Goal: Task Accomplishment & Management: Manage account settings

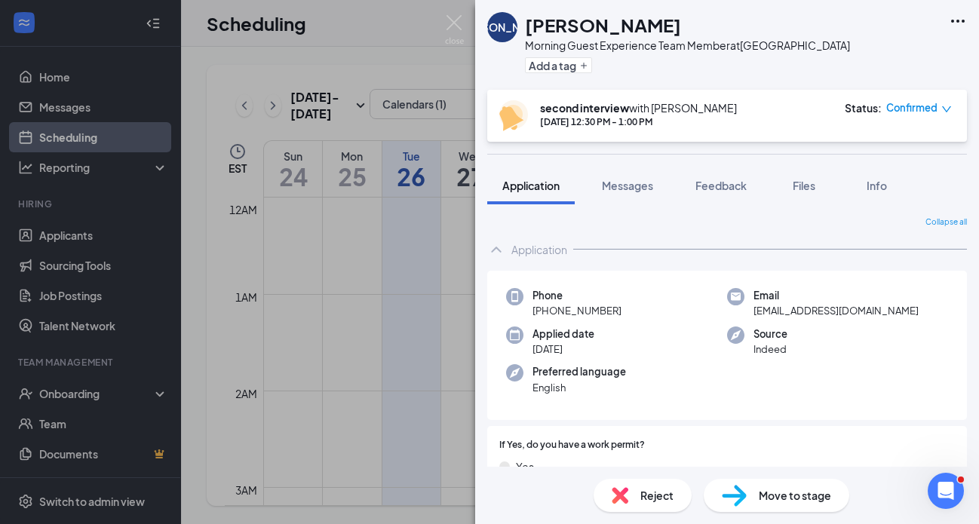
scroll to position [1577, 0]
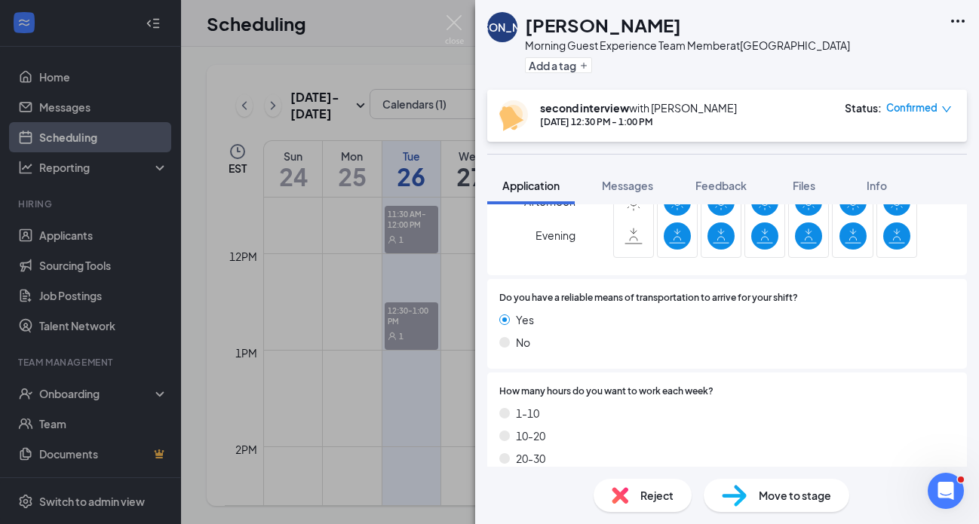
click at [462, 26] on img at bounding box center [454, 29] width 19 height 29
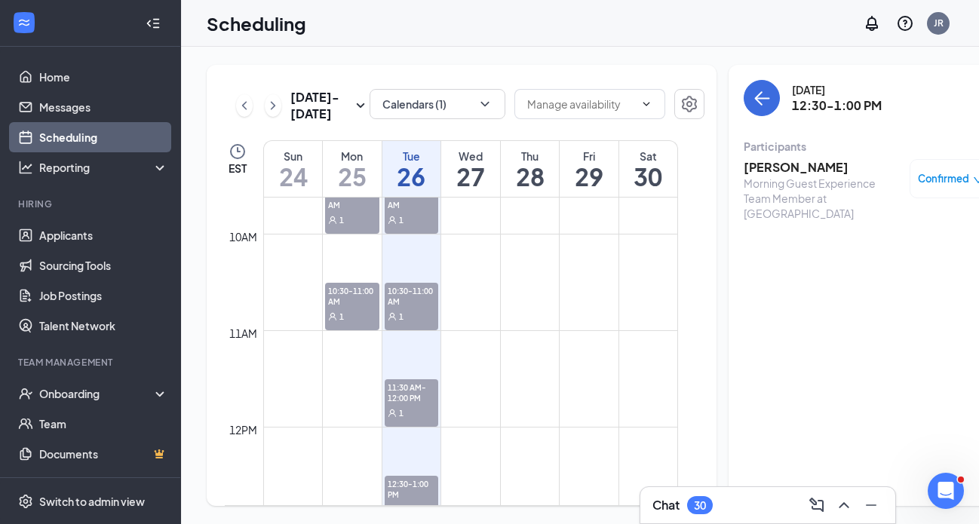
scroll to position [837, 0]
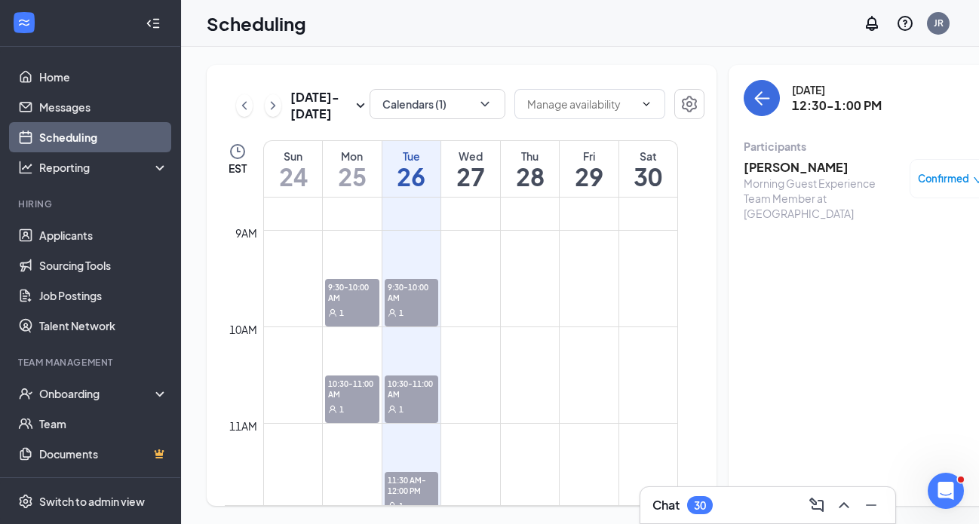
click at [423, 305] on span "9:30-10:00 AM" at bounding box center [412, 292] width 54 height 26
click at [789, 171] on h3 "Znyjah [PERSON_NAME]" at bounding box center [823, 167] width 158 height 17
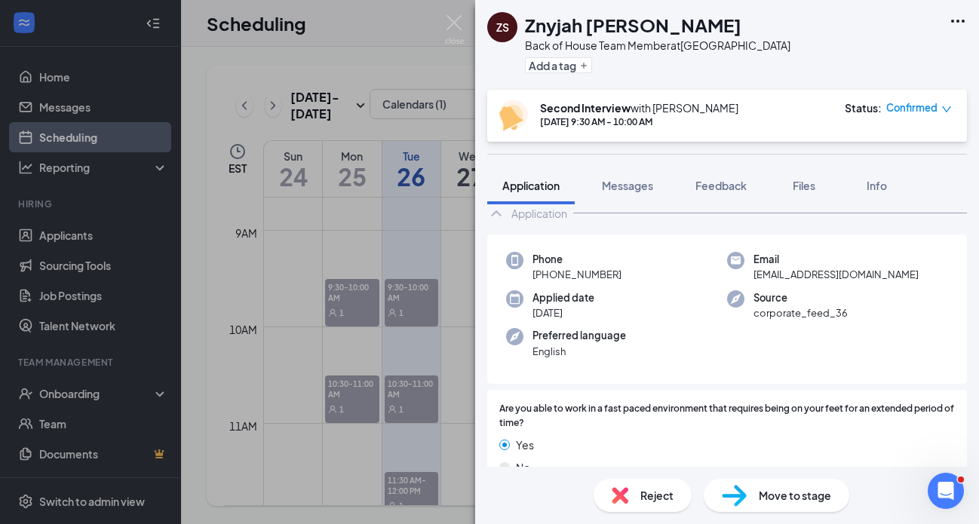
scroll to position [72, 0]
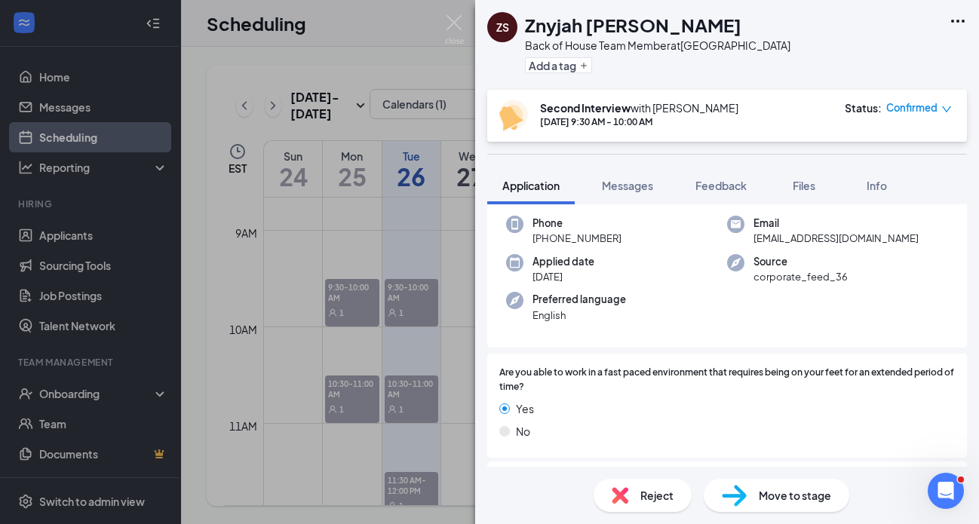
click at [747, 496] on div "Move to stage" at bounding box center [777, 495] width 146 height 33
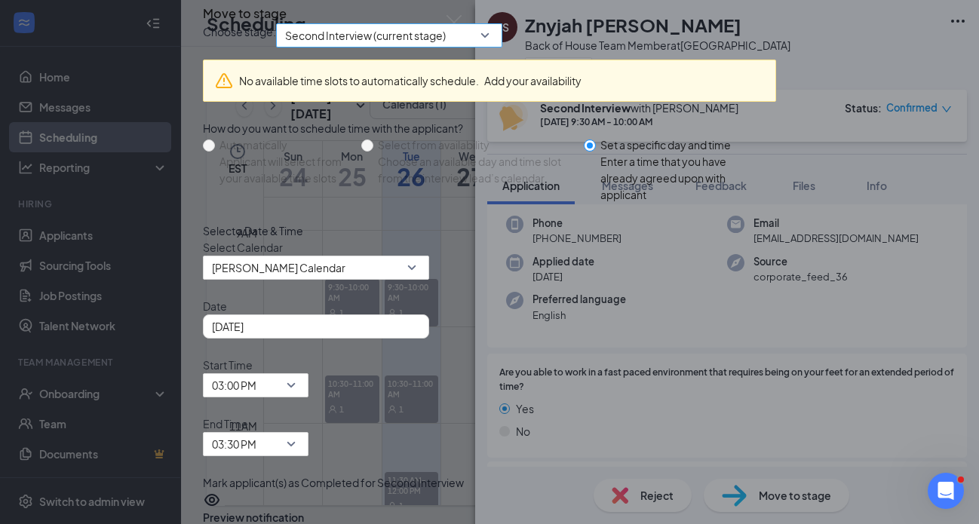
click at [494, 47] on span "Second Interview (current stage)" at bounding box center [389, 35] width 208 height 23
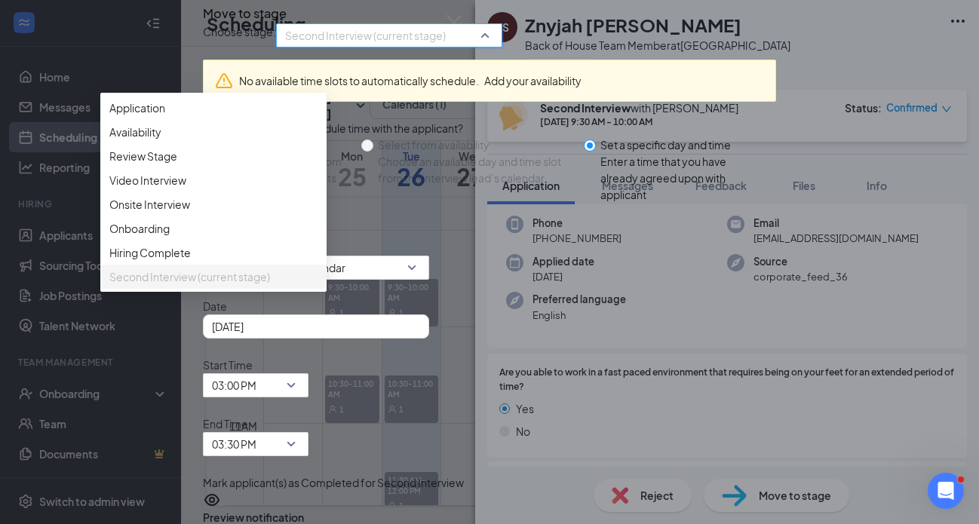
scroll to position [86, 0]
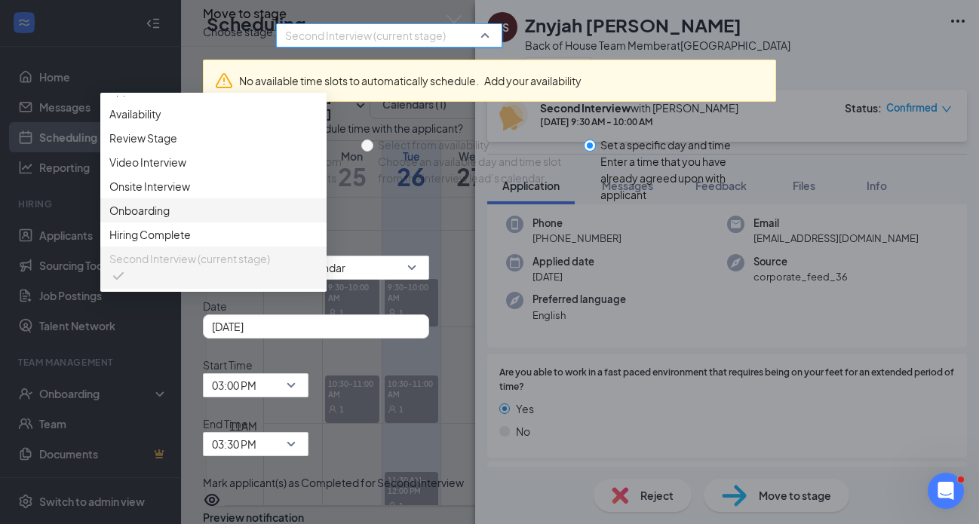
click at [318, 219] on span "Onboarding" at bounding box center [213, 210] width 208 height 17
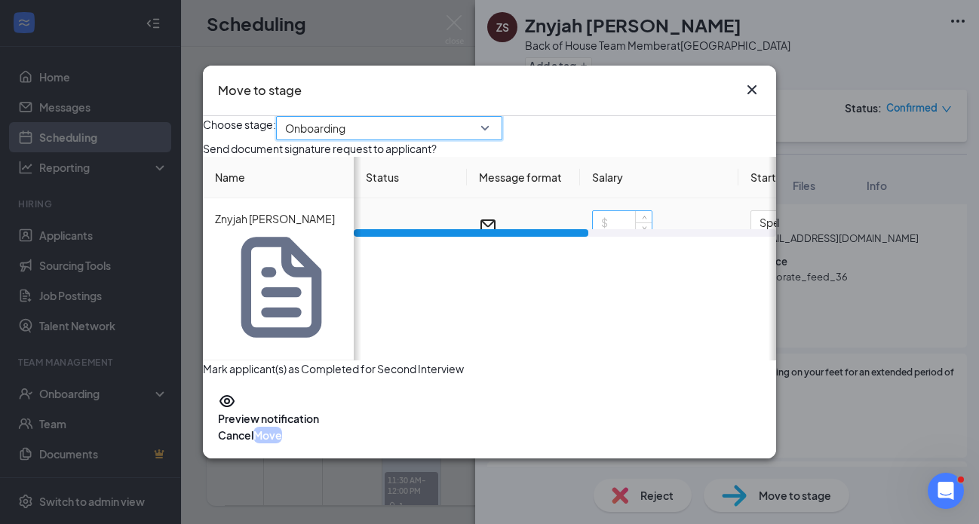
click at [623, 234] on input at bounding box center [622, 222] width 59 height 23
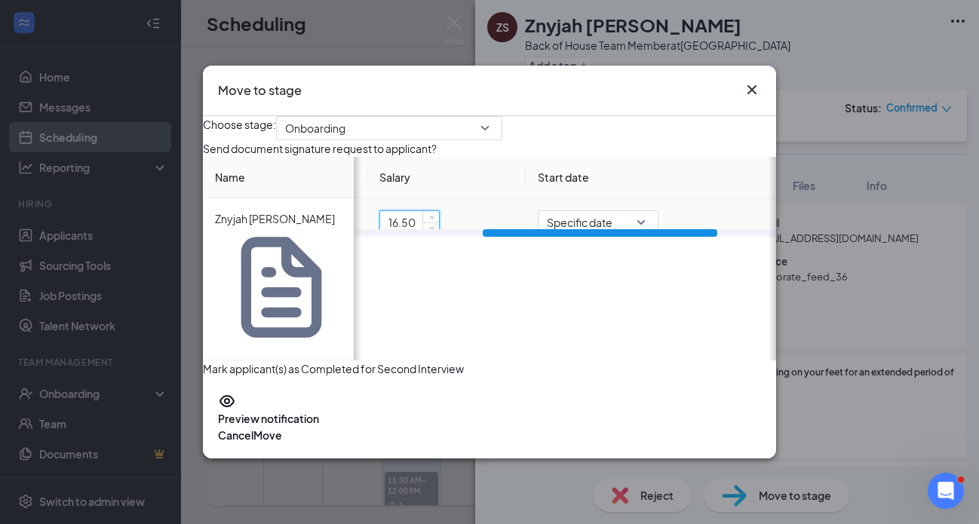
scroll to position [0, 216]
click at [636, 234] on span "Specific date" at bounding box center [595, 222] width 103 height 23
type input "16.5"
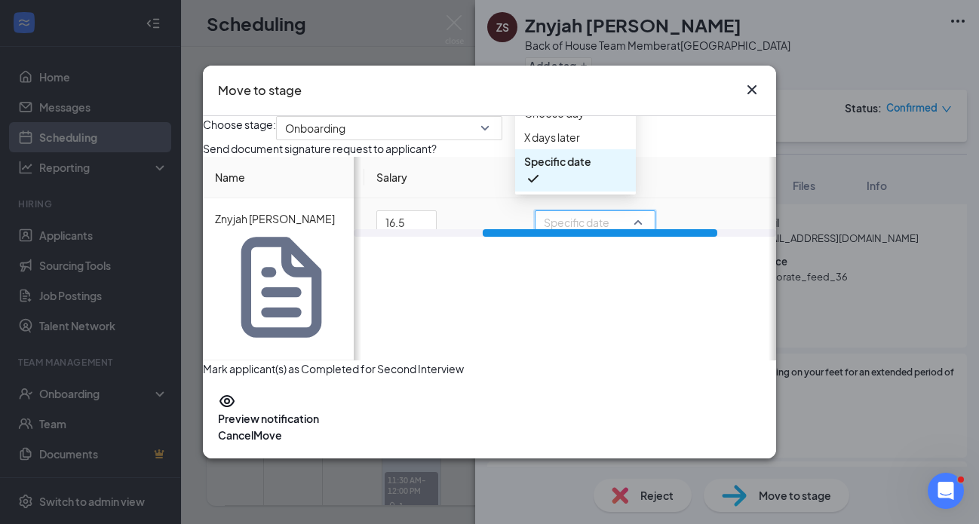
click at [584, 97] on span "Immediately" at bounding box center [555, 89] width 63 height 17
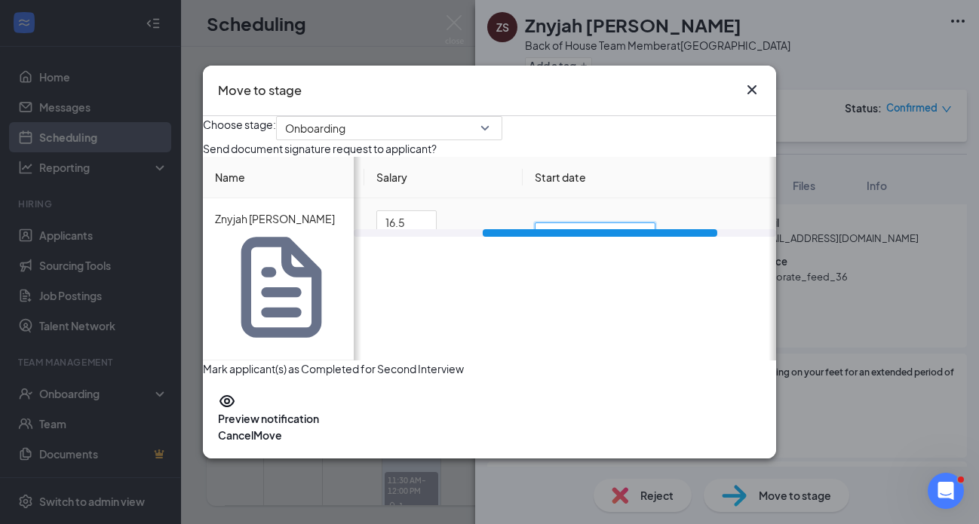
scroll to position [0, 264]
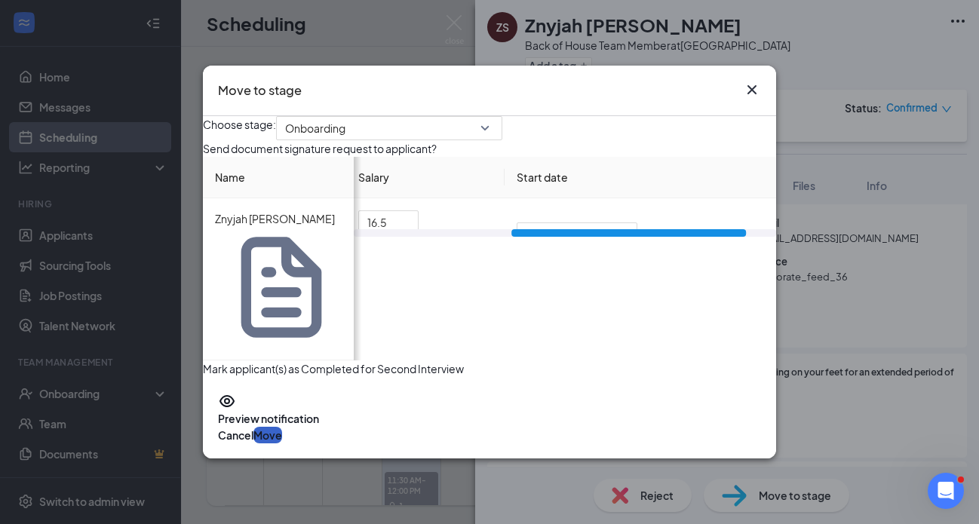
click at [282, 427] on button "Move" at bounding box center [268, 435] width 29 height 17
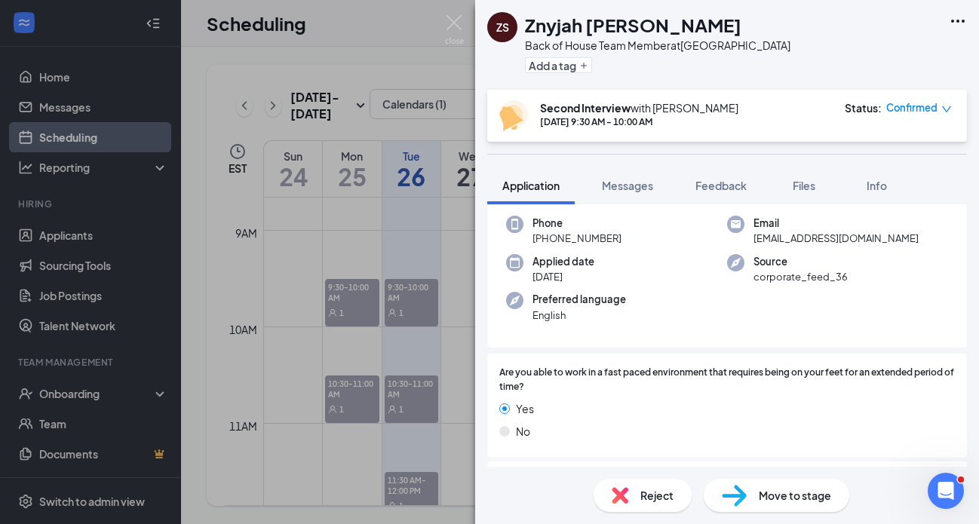
click at [745, 484] on div "Move to stage" at bounding box center [777, 495] width 146 height 33
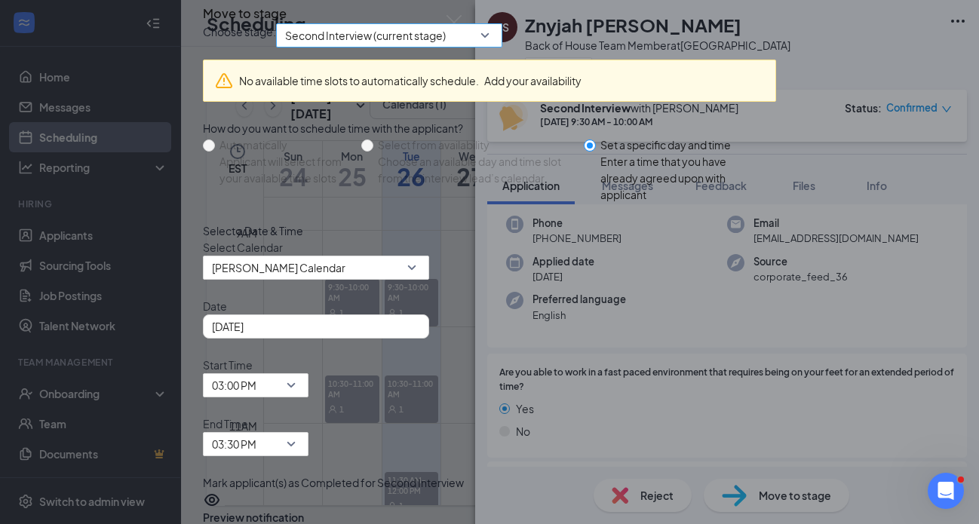
click at [494, 47] on span "Second Interview (current stage)" at bounding box center [389, 35] width 208 height 23
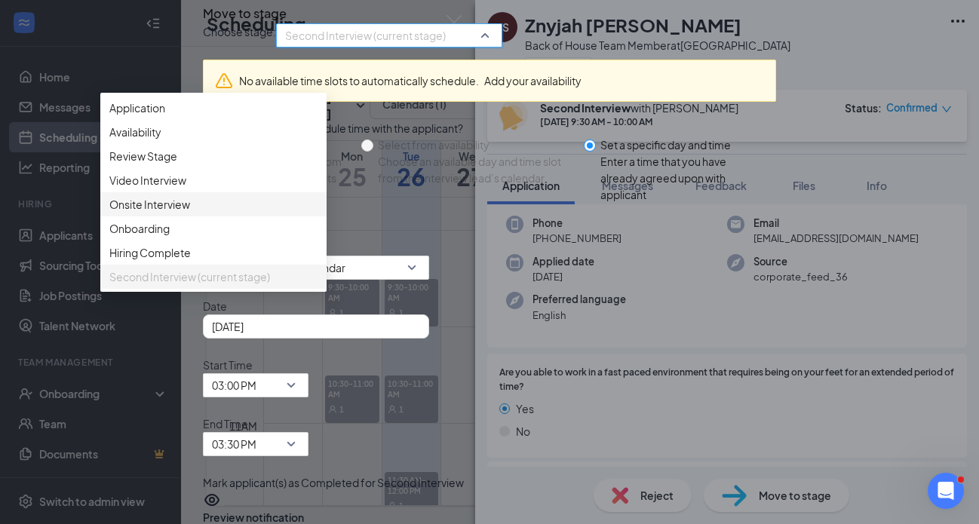
scroll to position [86, 0]
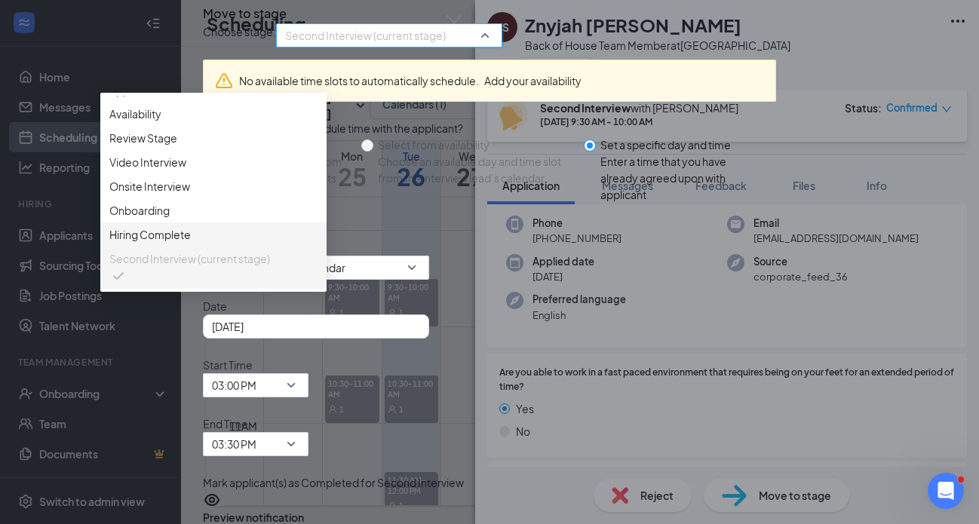
click at [318, 243] on span "Hiring Complete" at bounding box center [213, 234] width 208 height 17
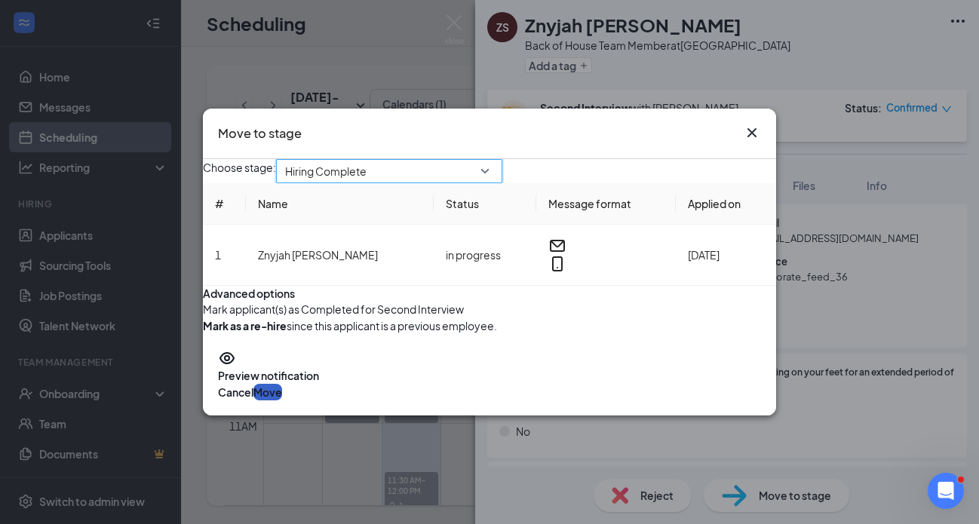
click at [282, 401] on button "Move" at bounding box center [268, 392] width 29 height 17
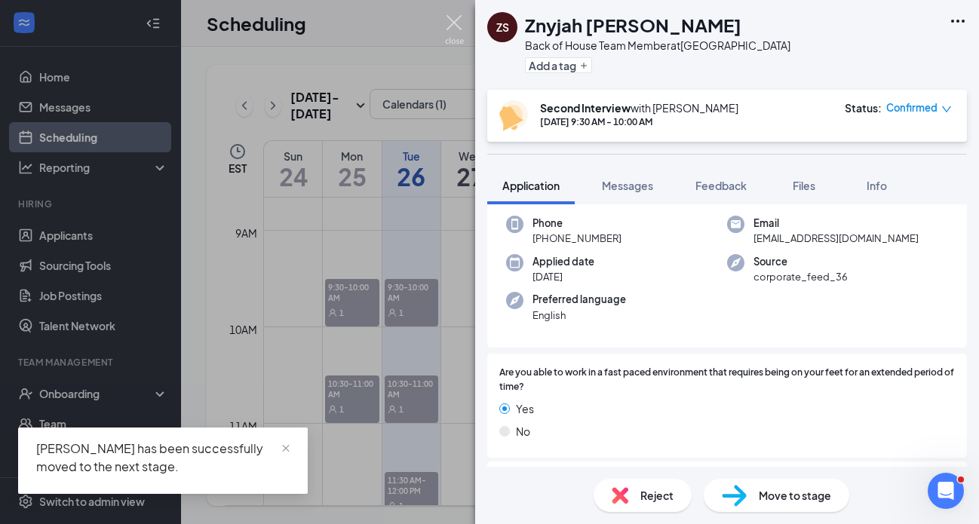
click at [456, 33] on img at bounding box center [454, 29] width 19 height 29
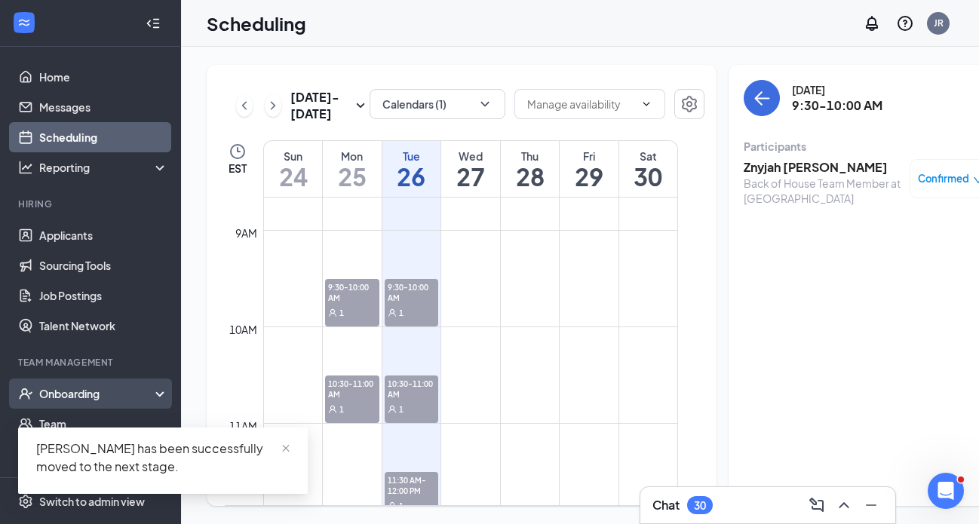
click at [75, 399] on div "Onboarding" at bounding box center [97, 393] width 116 height 15
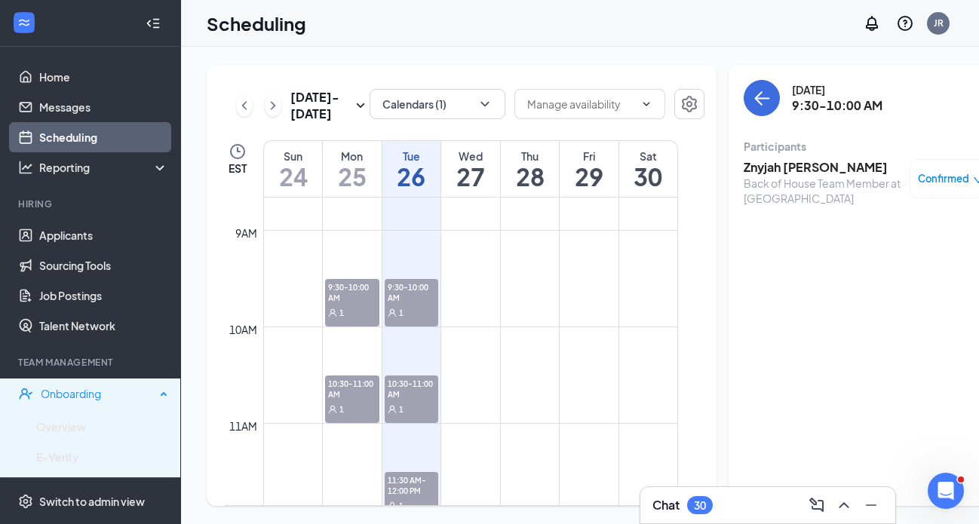
click at [75, 399] on div "Onboarding" at bounding box center [98, 393] width 115 height 15
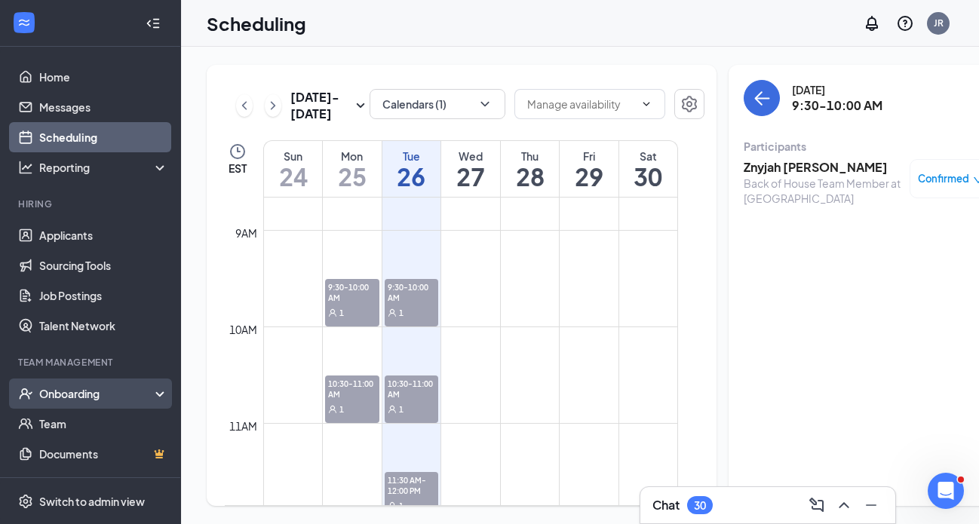
click at [73, 403] on div "Onboarding" at bounding box center [90, 394] width 181 height 30
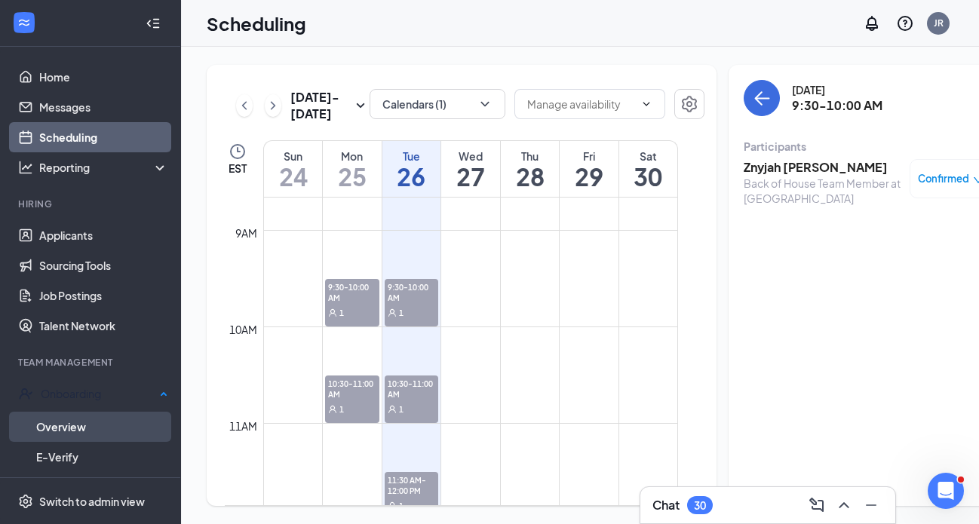
click at [68, 422] on link "Overview" at bounding box center [102, 427] width 132 height 30
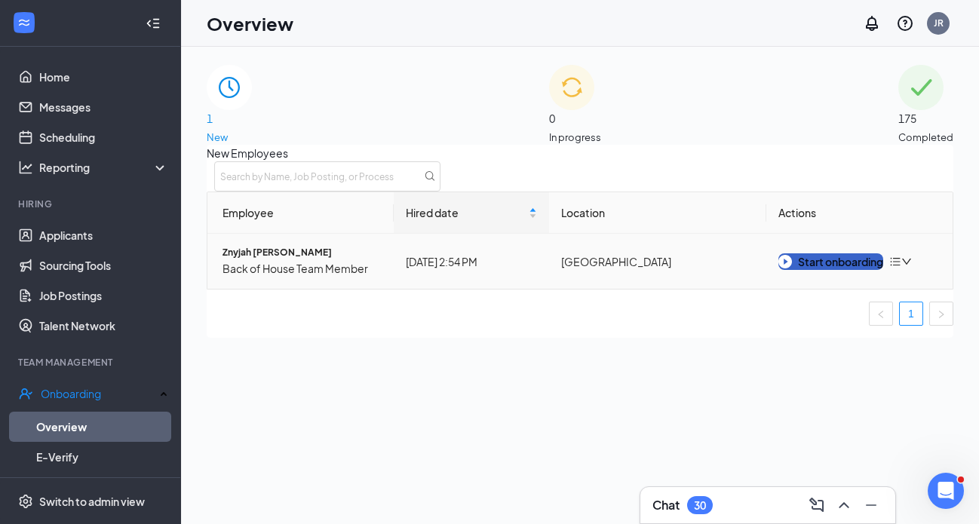
click at [804, 270] on div "Start onboarding" at bounding box center [831, 262] width 105 height 17
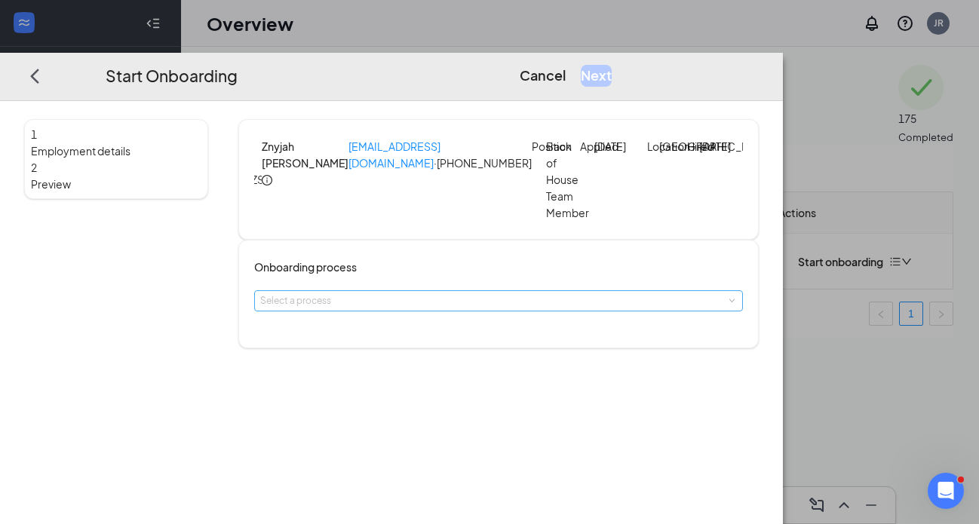
click at [466, 309] on div "Select a process" at bounding box center [495, 301] width 470 height 15
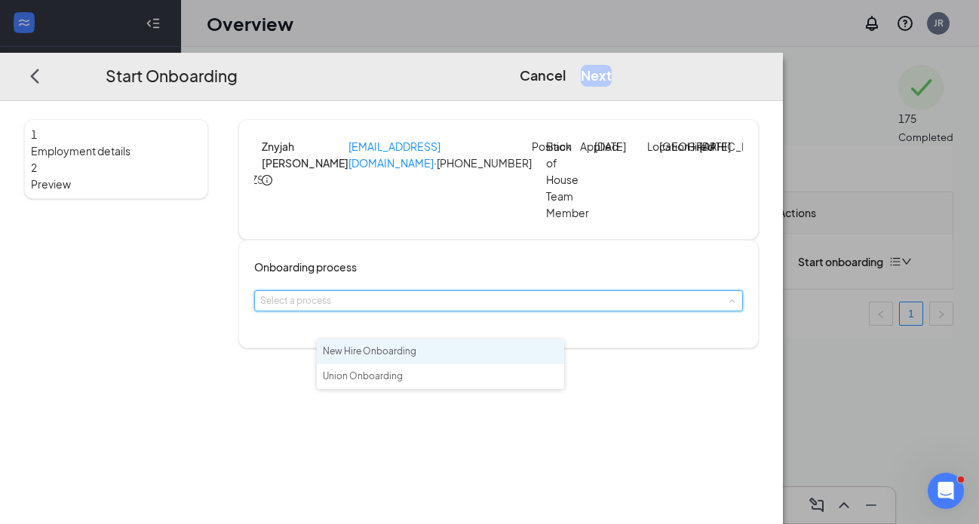
click at [417, 352] on span "New Hire Onboarding" at bounding box center [370, 351] width 94 height 11
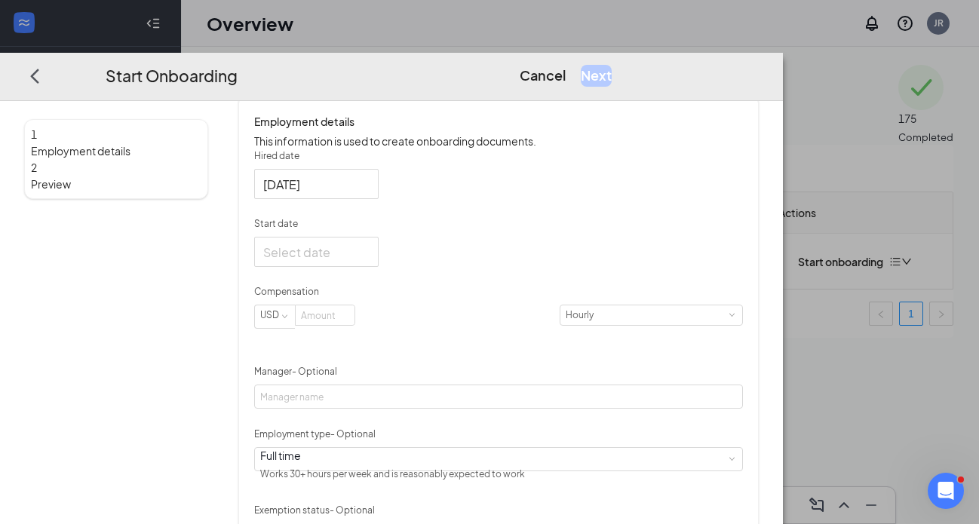
scroll to position [352, 0]
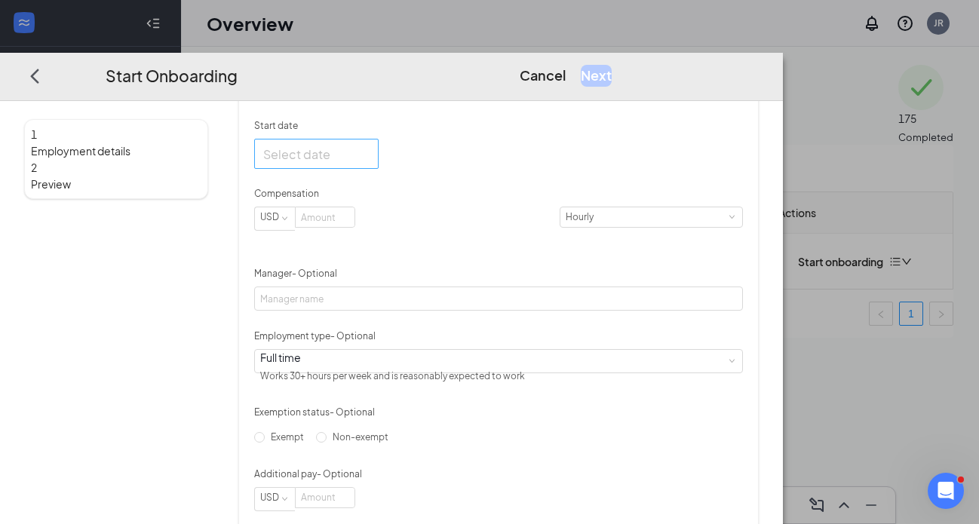
click at [370, 163] on div at bounding box center [316, 153] width 106 height 19
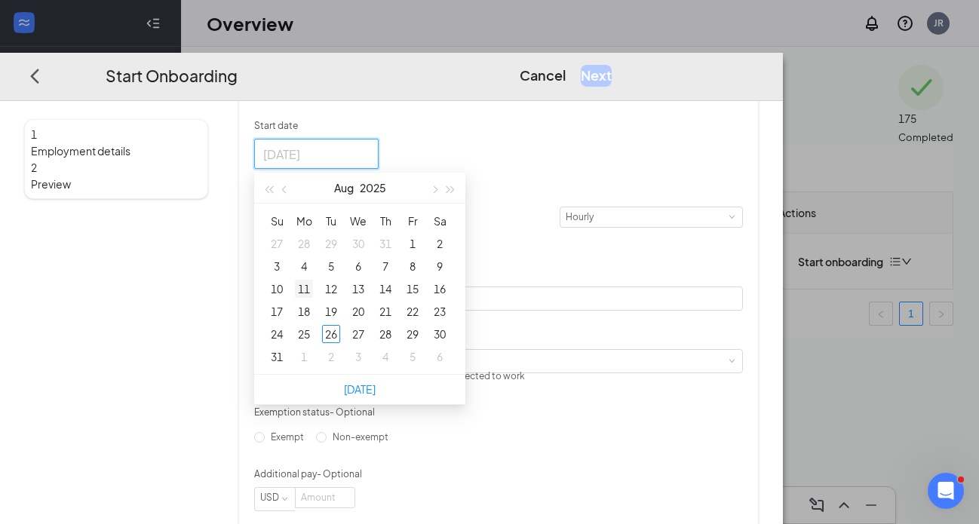
type input "[DATE]"
click at [313, 298] on div "11" at bounding box center [304, 289] width 18 height 18
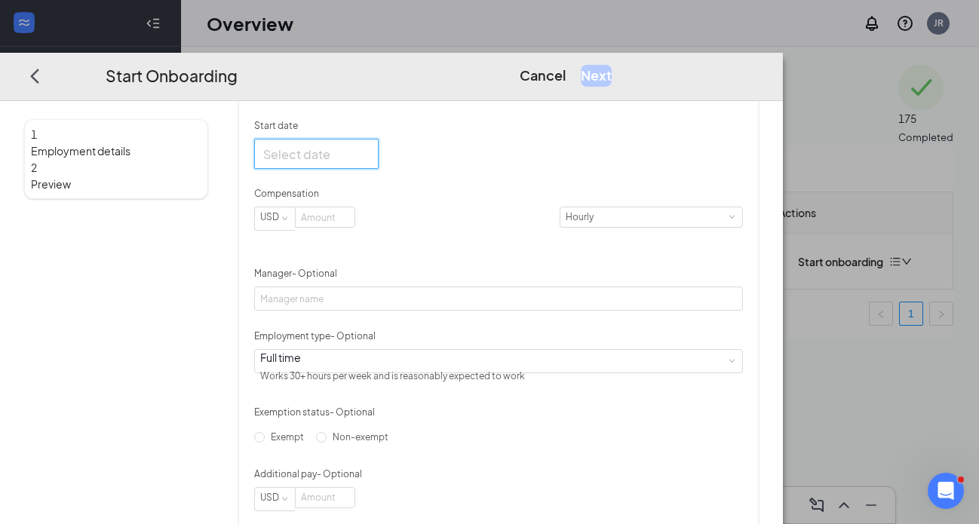
click at [370, 163] on div at bounding box center [316, 153] width 106 height 19
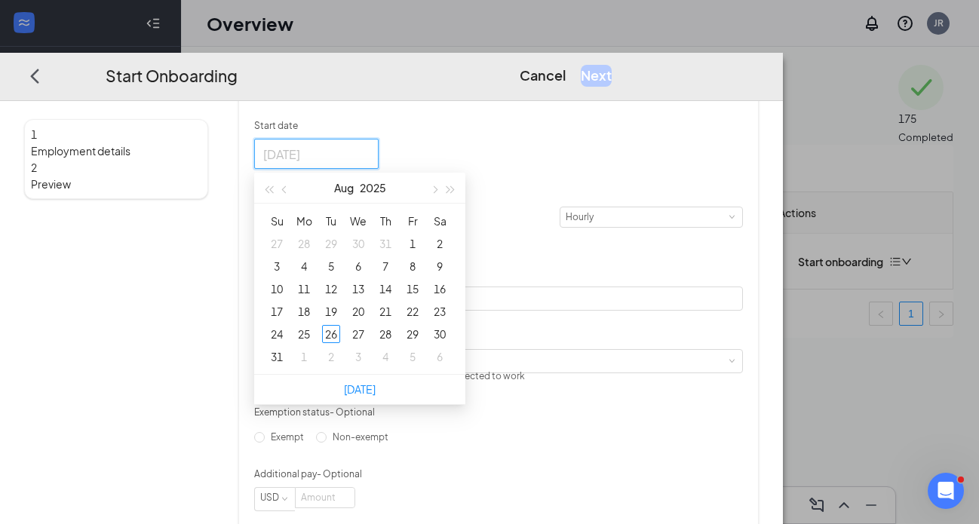
type input "[DATE]"
click at [442, 203] on button "button" at bounding box center [434, 188] width 17 height 30
click at [290, 193] on span "button" at bounding box center [286, 190] width 8 height 8
type input "[DATE]"
click at [442, 203] on button "button" at bounding box center [434, 188] width 17 height 30
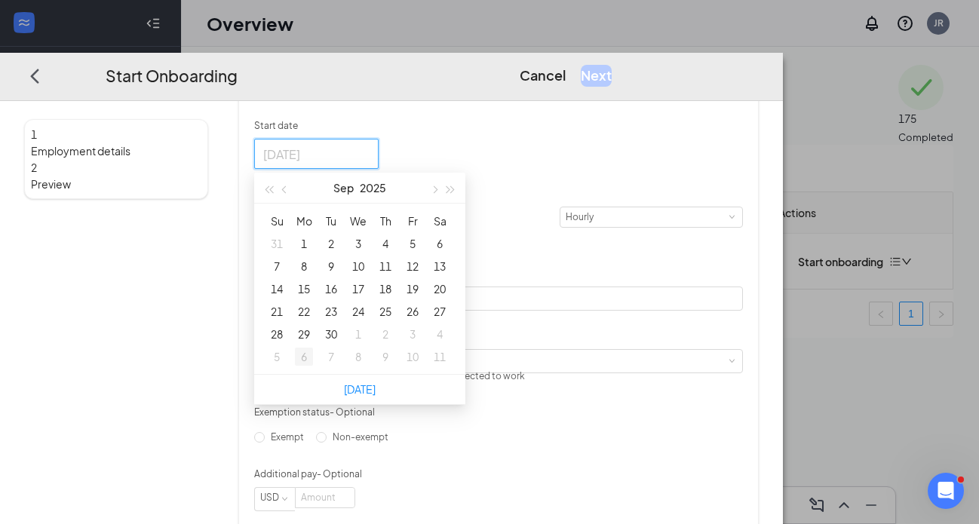
type input "[DATE]"
click at [313, 366] on div "6" at bounding box center [304, 357] width 18 height 18
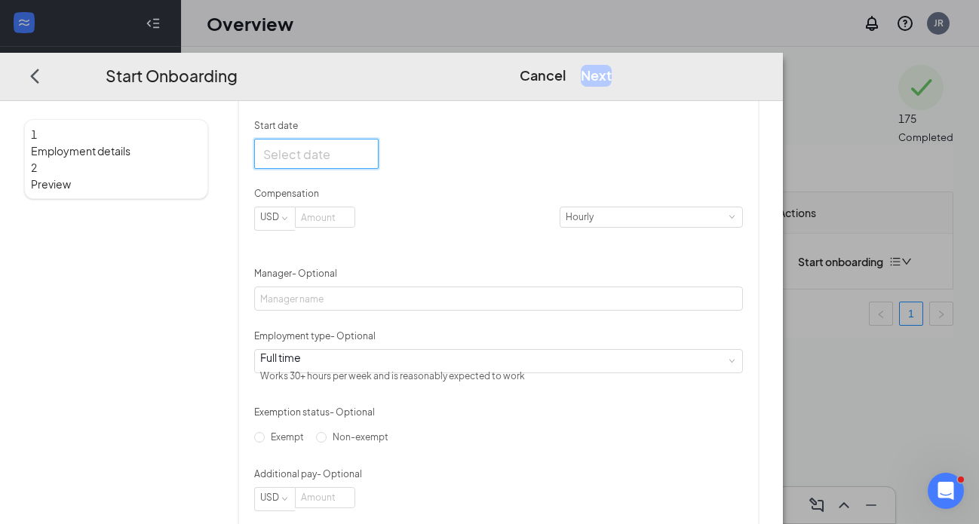
click at [370, 163] on div at bounding box center [316, 153] width 106 height 19
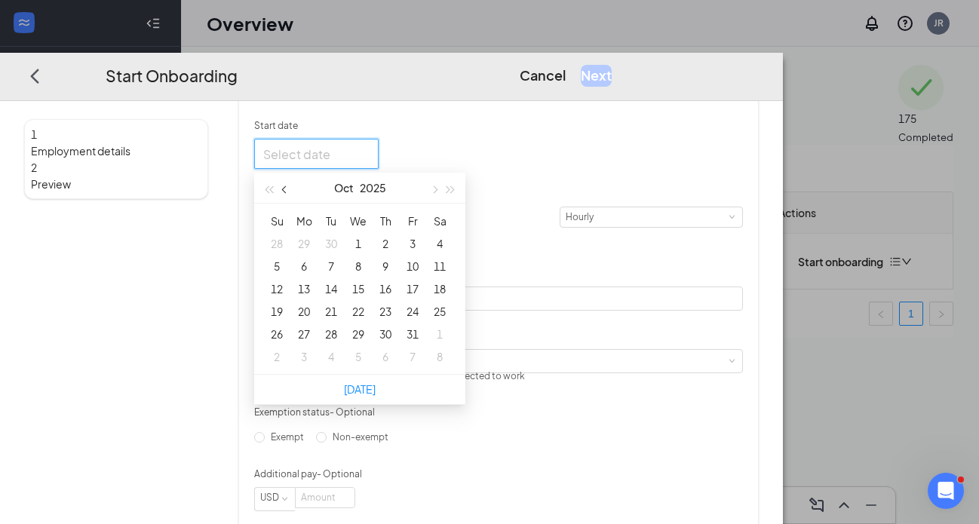
click at [290, 193] on span "button" at bounding box center [286, 190] width 8 height 8
type input "[DATE]"
click at [313, 275] on div "8" at bounding box center [304, 266] width 18 height 18
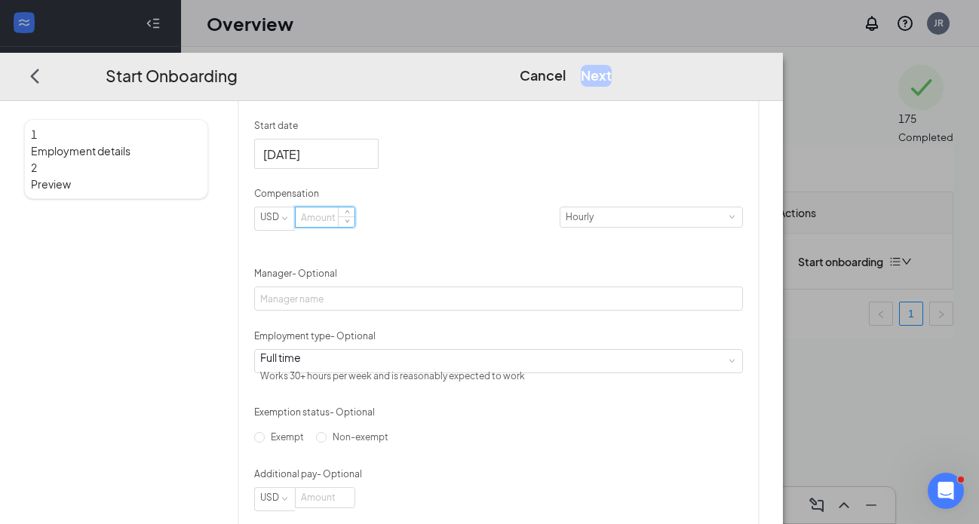
click at [355, 227] on input at bounding box center [325, 218] width 59 height 20
type input "16.5"
click at [666, 281] on div "Hired date [DATE] Start date [DATE] [DATE] Su Mo Tu We Th Fr Sa 31 1 2 3 4 5 6 …" at bounding box center [498, 281] width 489 height 460
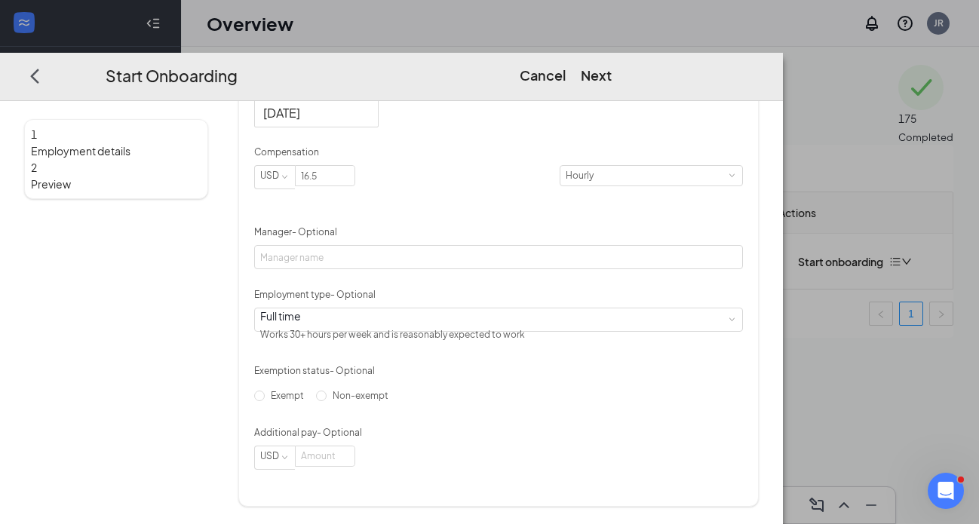
scroll to position [441, 0]
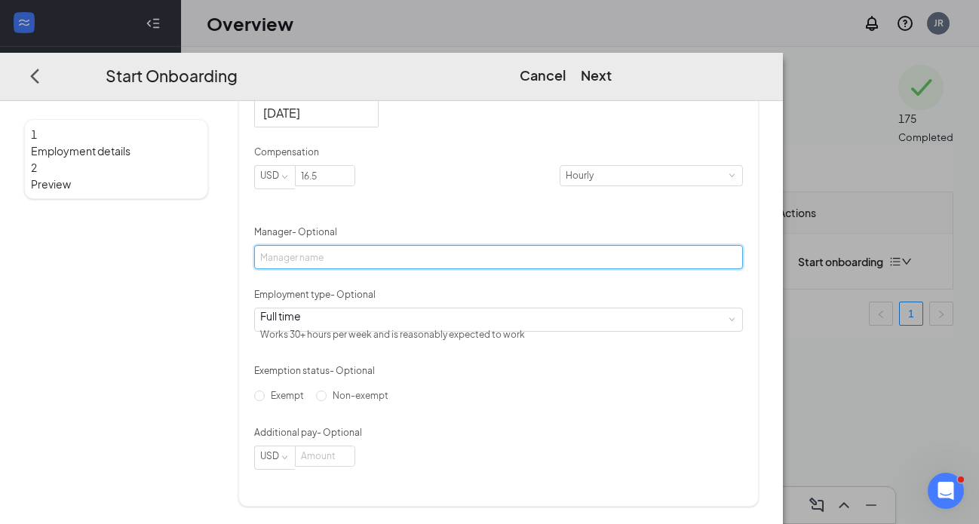
click at [469, 249] on input "Manager - Optional" at bounding box center [498, 257] width 489 height 24
type input "[PERSON_NAME]"
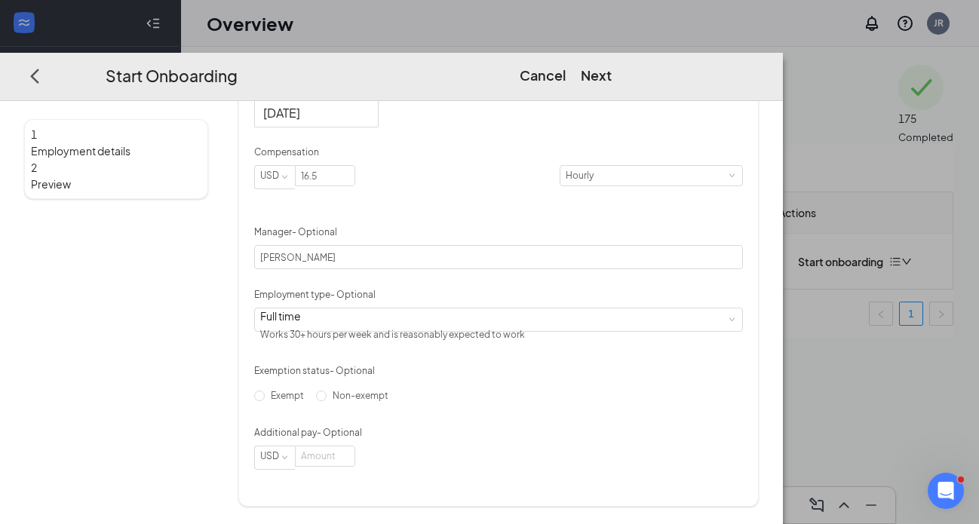
click at [689, 293] on div "Hired date [DATE] Start date [DATE] [DATE] Su Mo Tu We Th Fr Sa 31 1 2 3 4 5 6 …" at bounding box center [498, 240] width 489 height 460
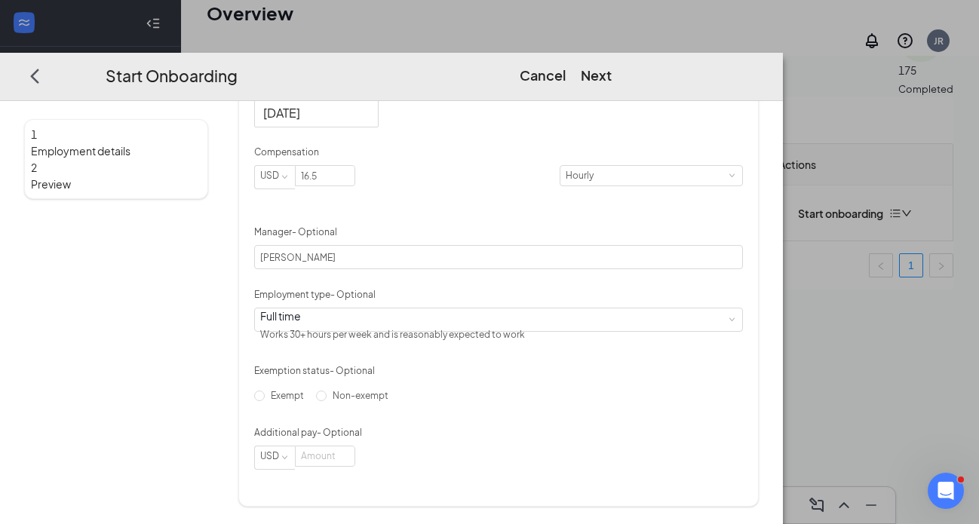
scroll to position [68, 0]
click at [612, 65] on button "Next" at bounding box center [596, 75] width 31 height 21
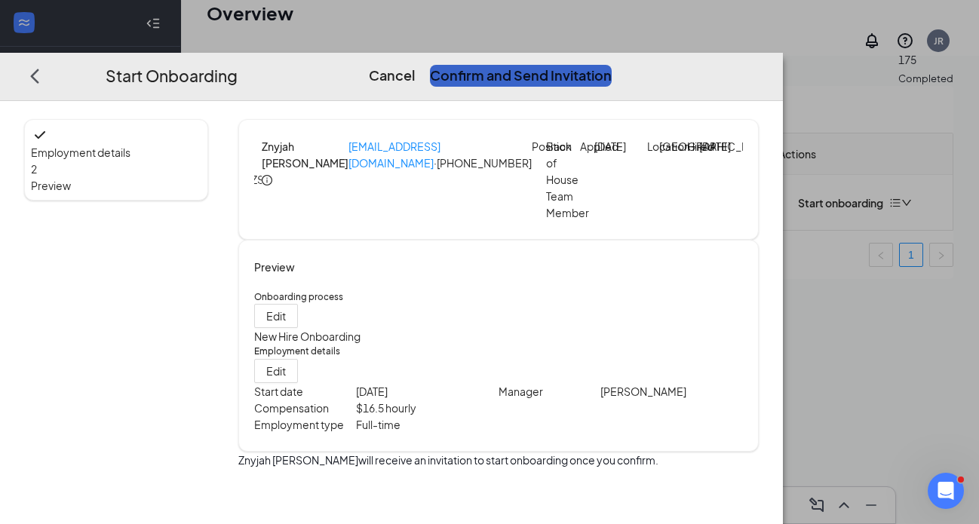
click at [612, 65] on button "Confirm and Send Invitation" at bounding box center [521, 75] width 182 height 21
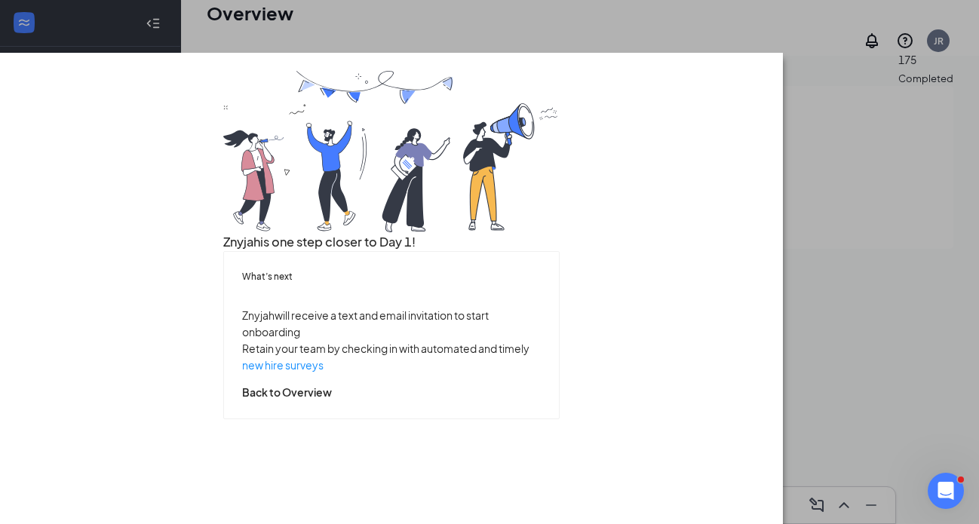
scroll to position [75, 0]
click at [332, 400] on button "Back to Overview" at bounding box center [287, 391] width 90 height 17
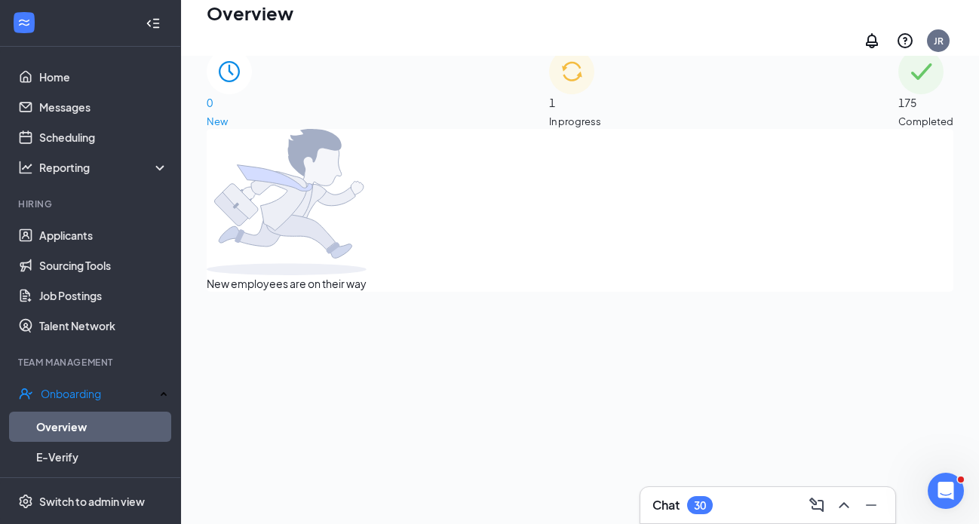
scroll to position [0, 0]
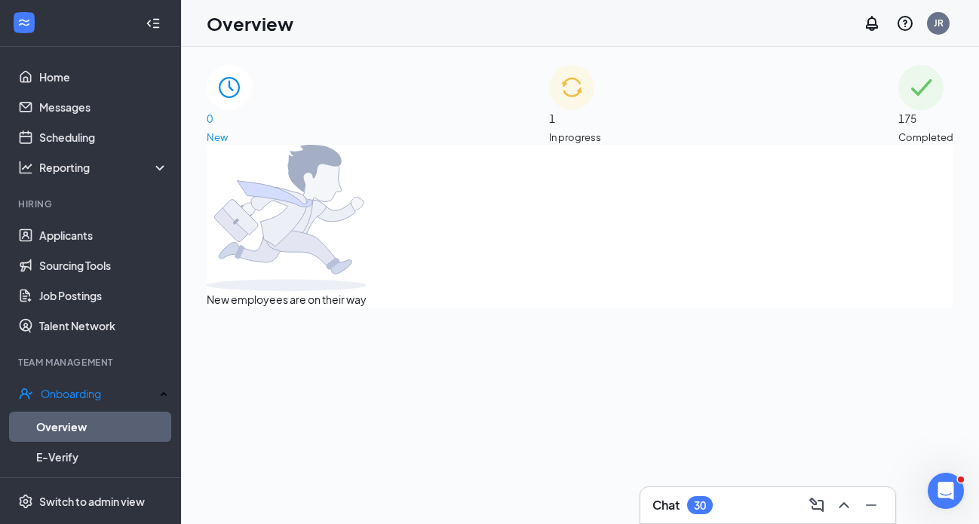
click at [576, 127] on span "1" at bounding box center [575, 118] width 52 height 17
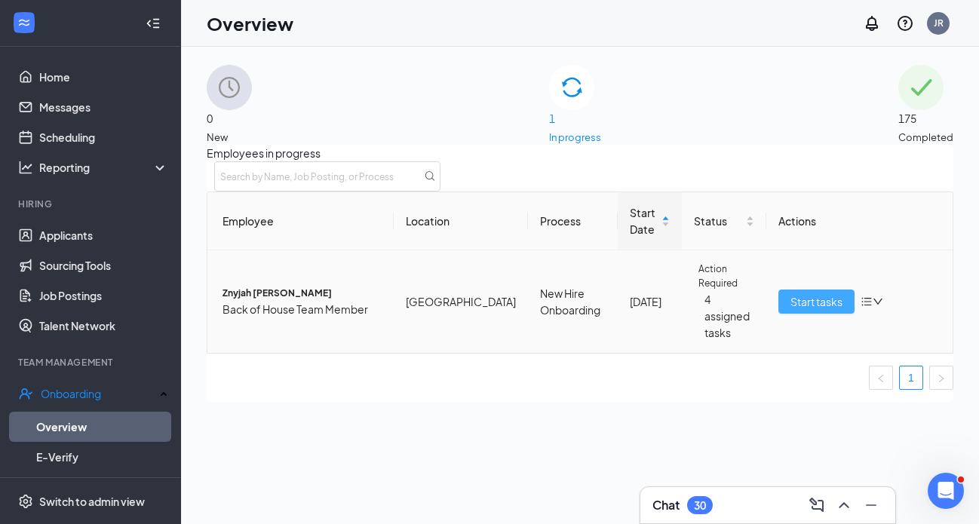
click at [791, 310] on span "Start tasks" at bounding box center [817, 302] width 52 height 17
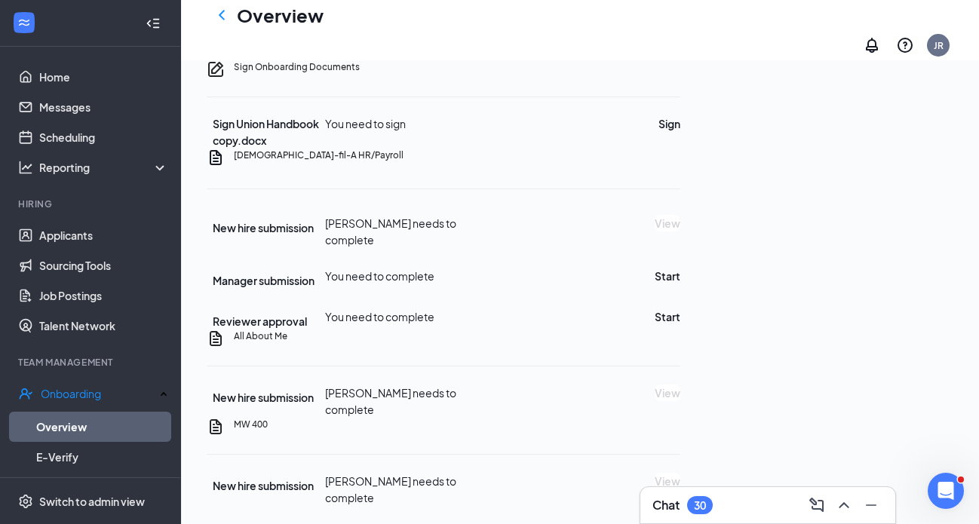
scroll to position [564, 0]
click at [681, 132] on button "Sign" at bounding box center [670, 123] width 22 height 17
click at [681, 268] on button "Start" at bounding box center [668, 276] width 26 height 17
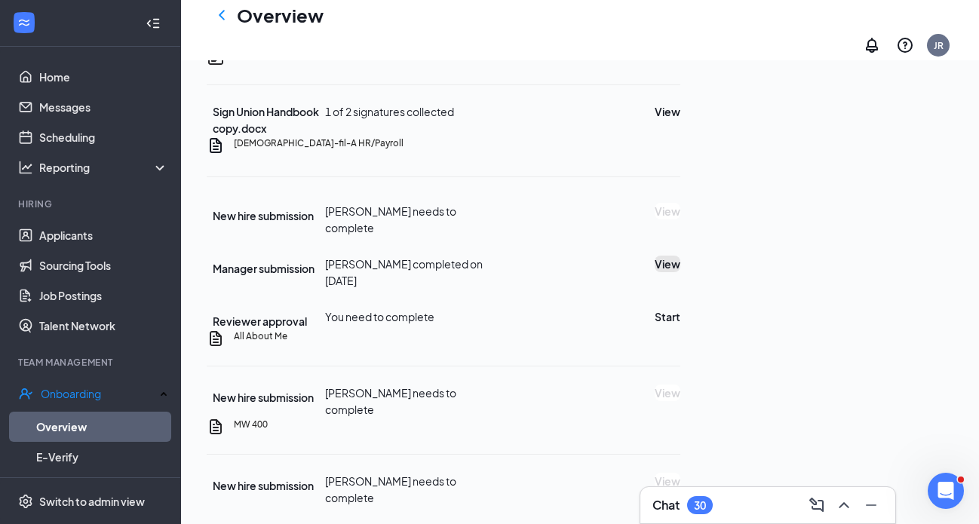
scroll to position [831, 0]
click at [681, 309] on button "Start" at bounding box center [668, 317] width 26 height 17
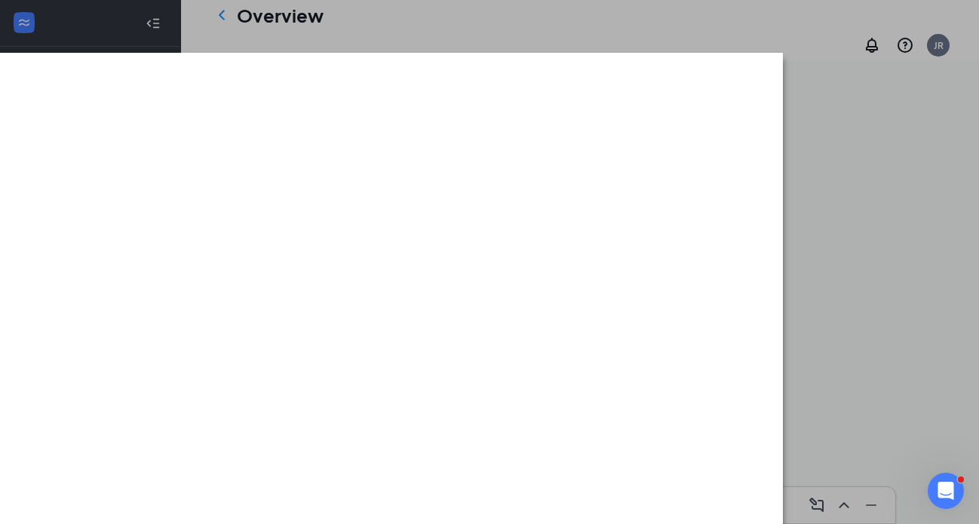
click at [816, 11] on div at bounding box center [489, 262] width 979 height 524
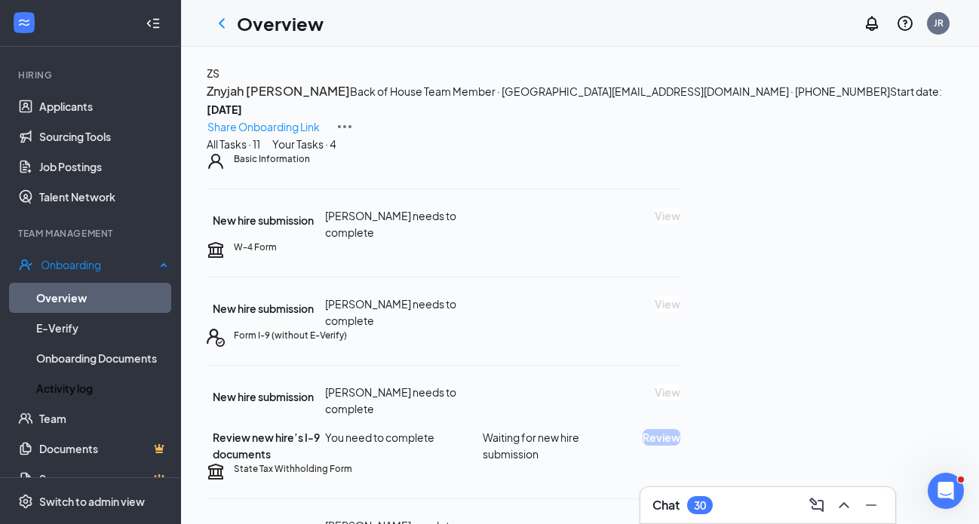
scroll to position [0, 0]
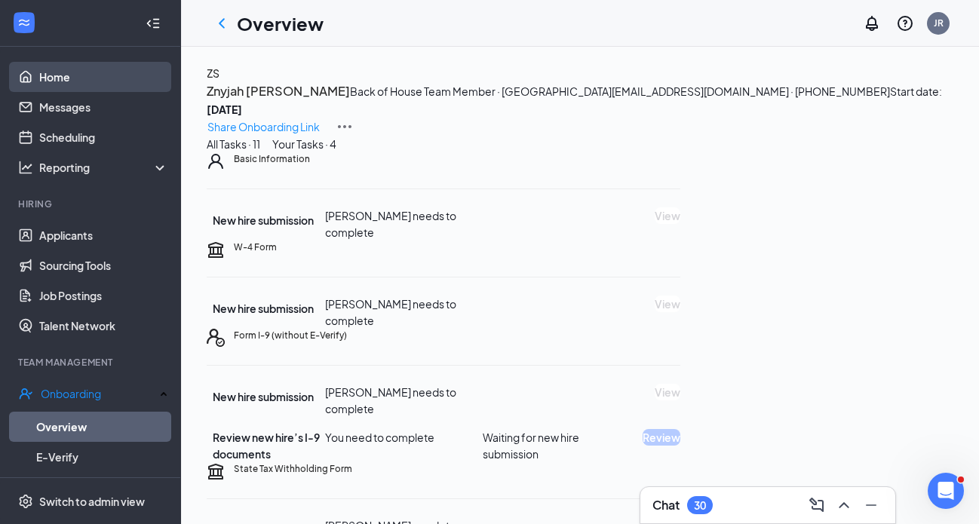
click at [77, 72] on link "Home" at bounding box center [103, 77] width 129 height 30
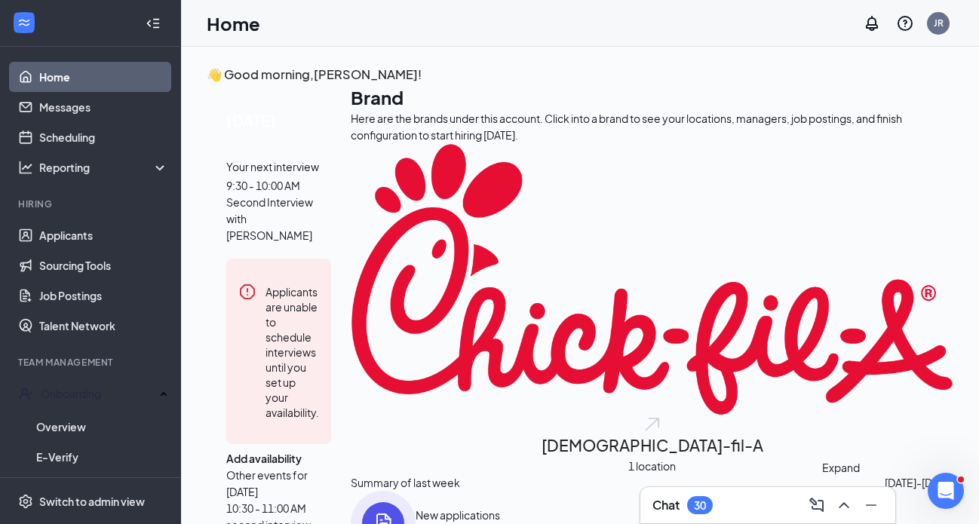
click at [846, 504] on icon "ChevronUp" at bounding box center [844, 506] width 18 height 18
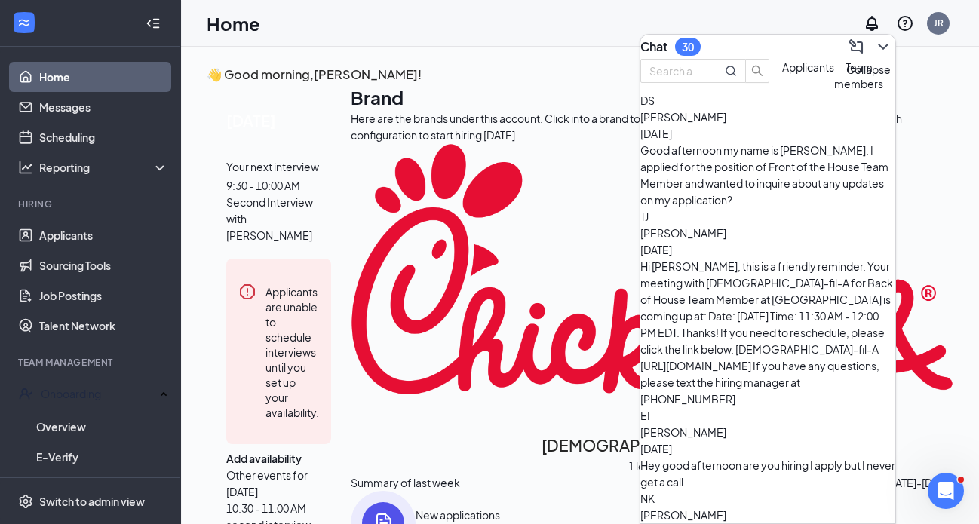
click at [875, 45] on icon "ChevronDown" at bounding box center [884, 47] width 18 height 18
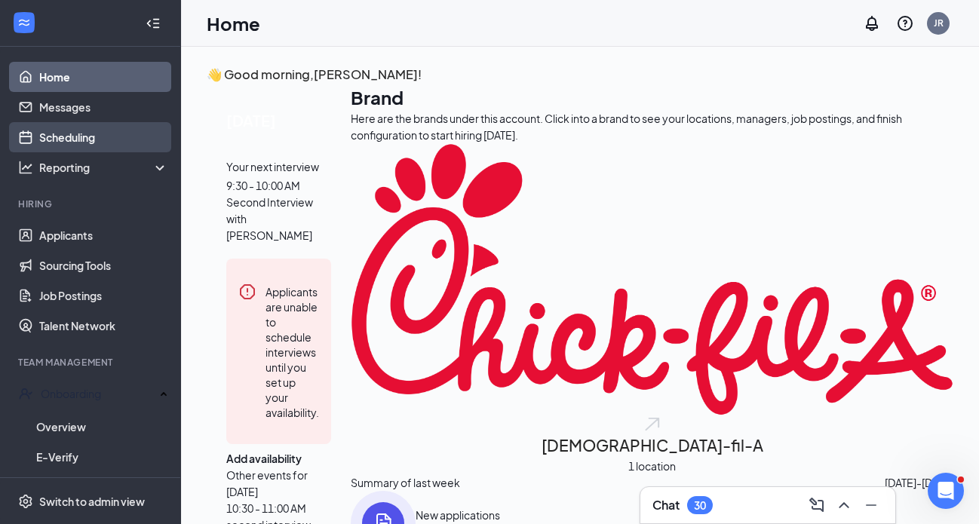
click at [78, 136] on link "Scheduling" at bounding box center [103, 137] width 129 height 30
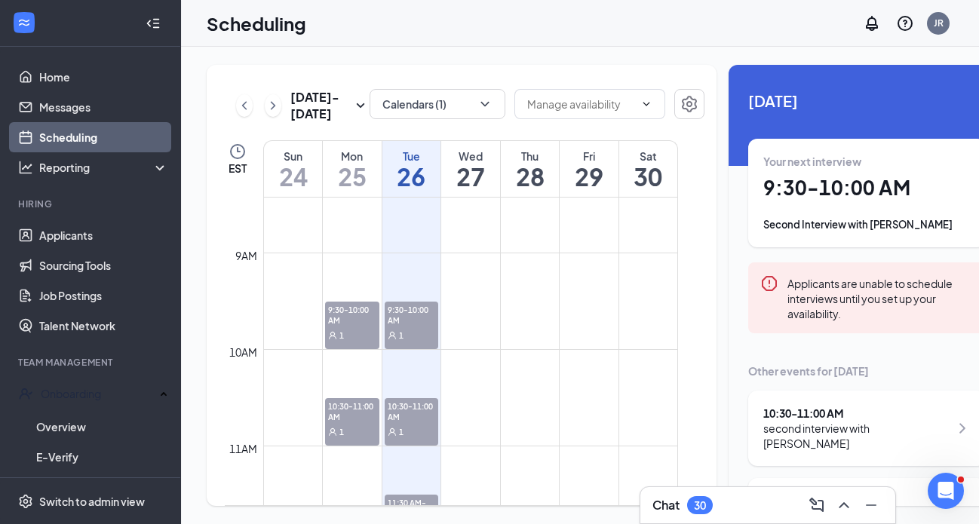
scroll to position [816, 0]
click at [353, 340] on div "1" at bounding box center [352, 332] width 54 height 15
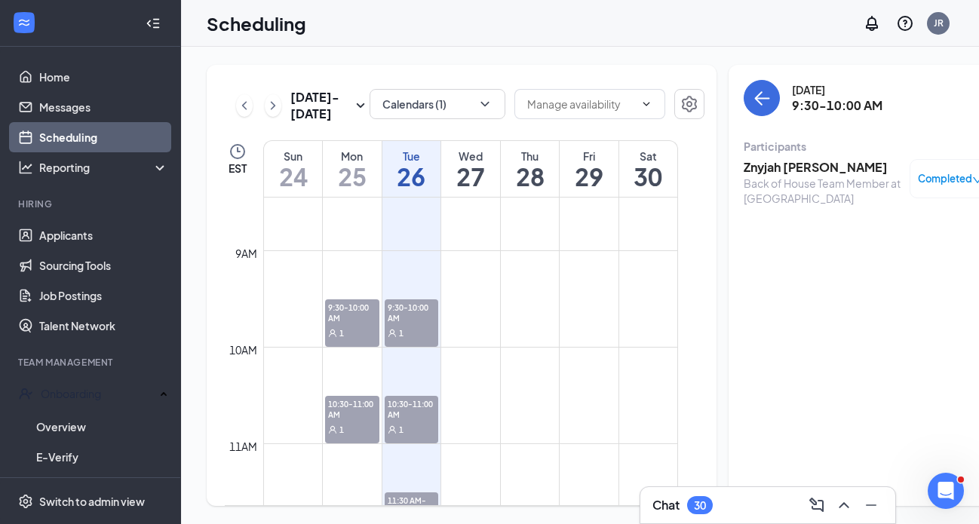
click at [352, 422] on span "10:30-11:00 AM" at bounding box center [352, 409] width 54 height 26
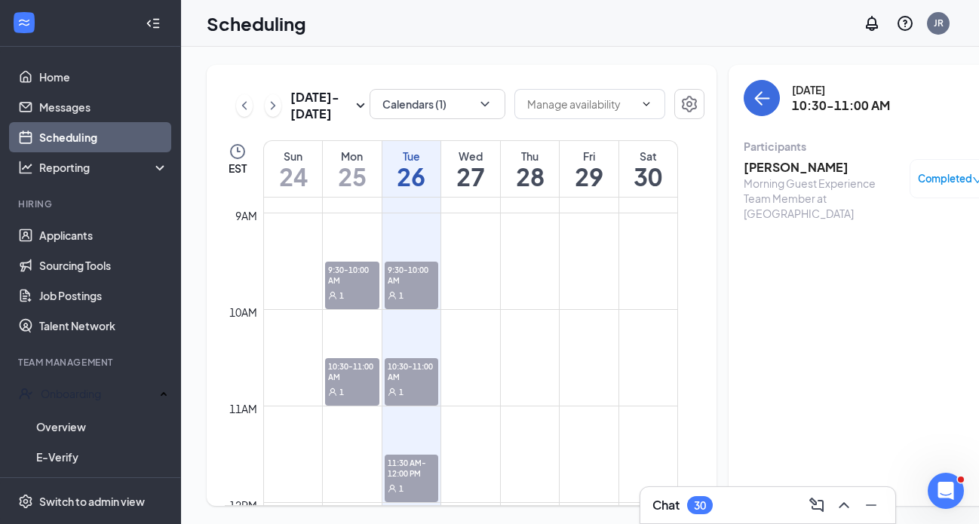
click at [410, 303] on div "1" at bounding box center [412, 294] width 54 height 15
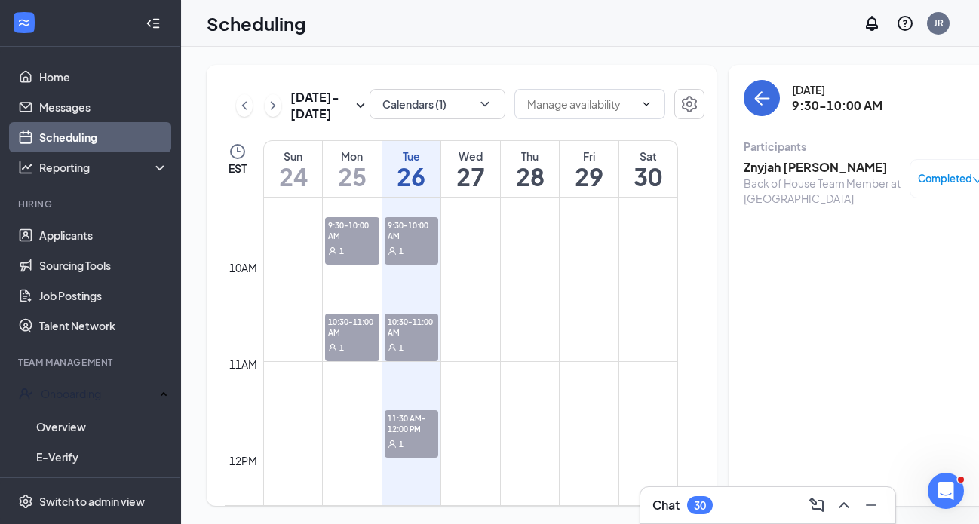
scroll to position [924, 0]
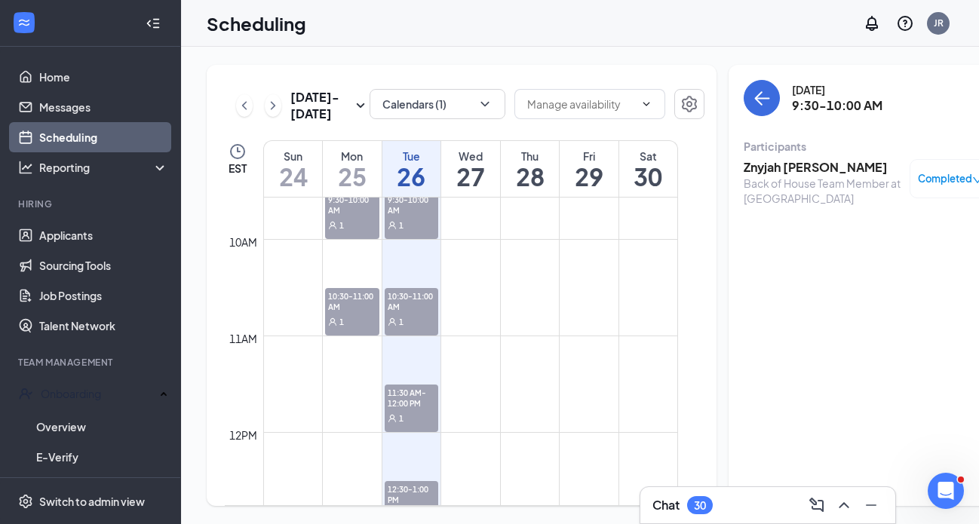
click at [410, 314] on span "10:30-11:00 AM" at bounding box center [412, 301] width 54 height 26
click at [410, 410] on span "11:30 AM-12:00 PM" at bounding box center [412, 398] width 54 height 26
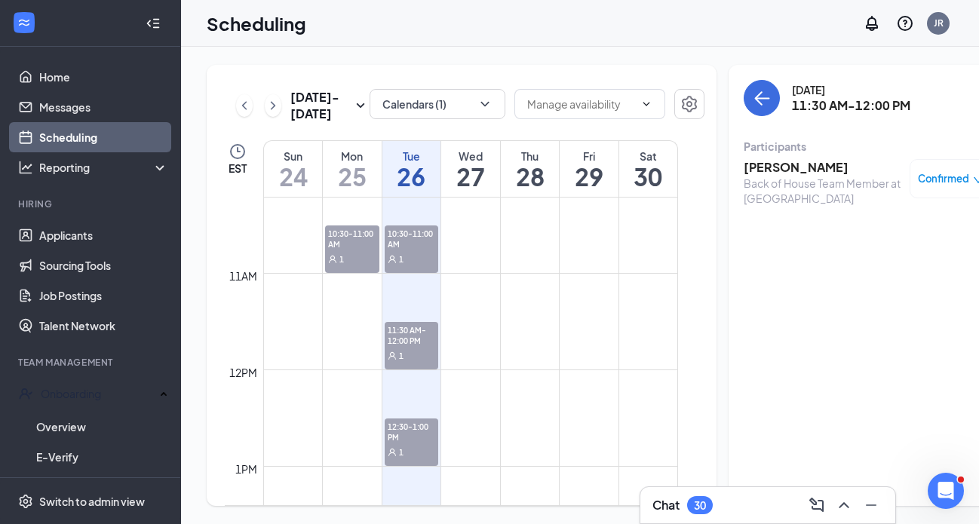
scroll to position [1069, 0]
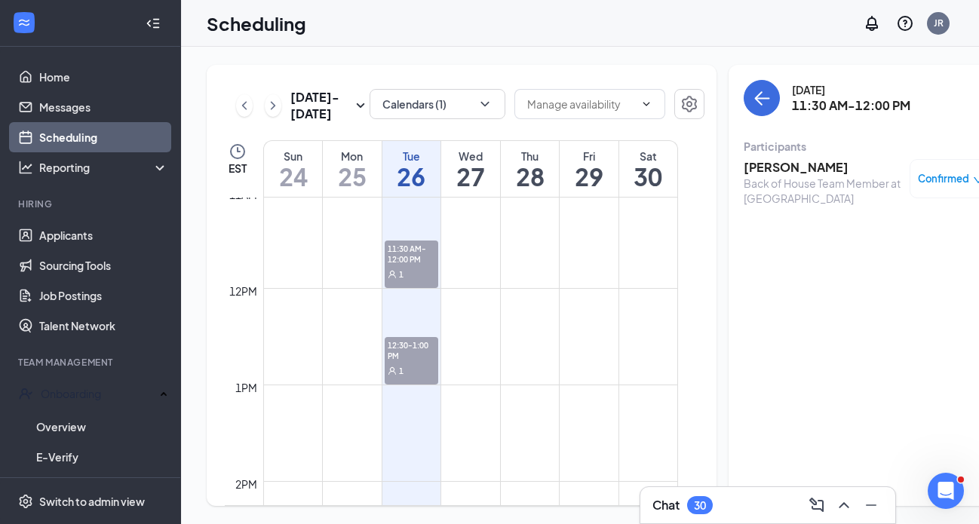
click at [924, 176] on span "Confirmed" at bounding box center [943, 178] width 51 height 15
click at [757, 248] on div "[DATE] 11:30 AM-12:00 PM Participants [PERSON_NAME] Back of House Team Member a…" at bounding box center [868, 285] width 278 height 441
click at [918, 179] on span "Confirmed" at bounding box center [943, 178] width 51 height 15
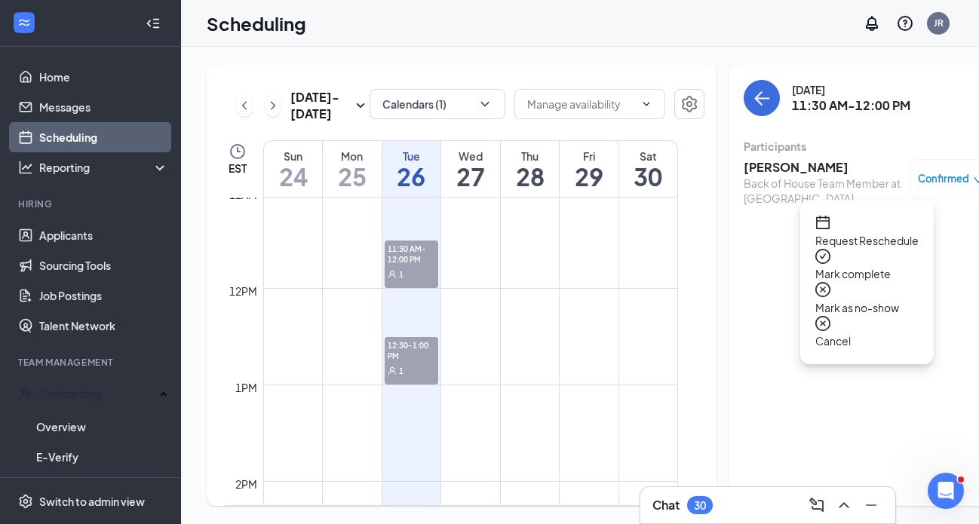
click at [856, 300] on span "Mark as no-show" at bounding box center [867, 308] width 103 height 17
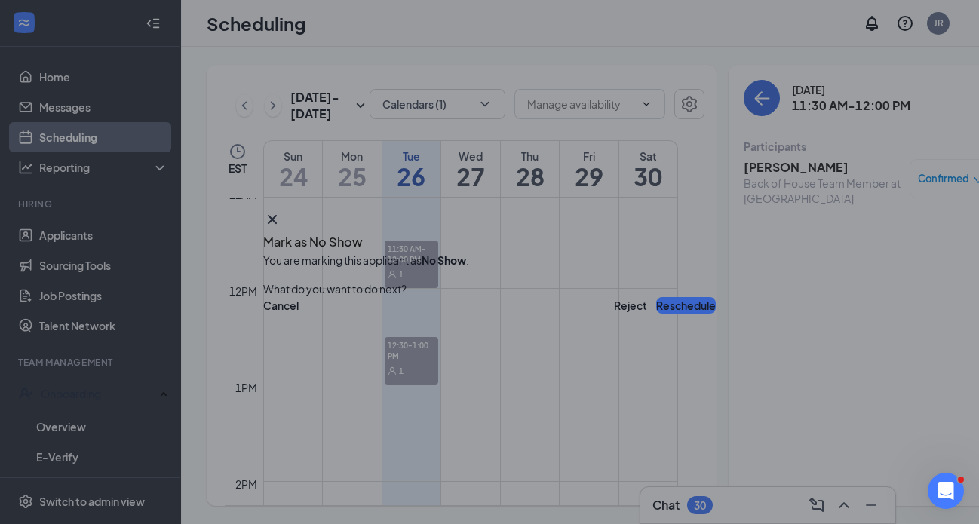
click at [665, 301] on button "Reschedule" at bounding box center [686, 305] width 60 height 17
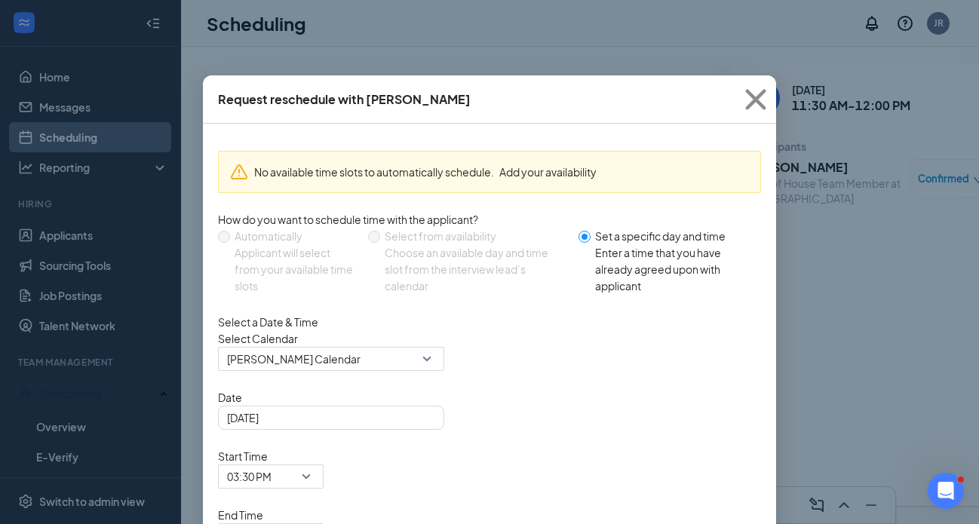
scroll to position [58, 0]
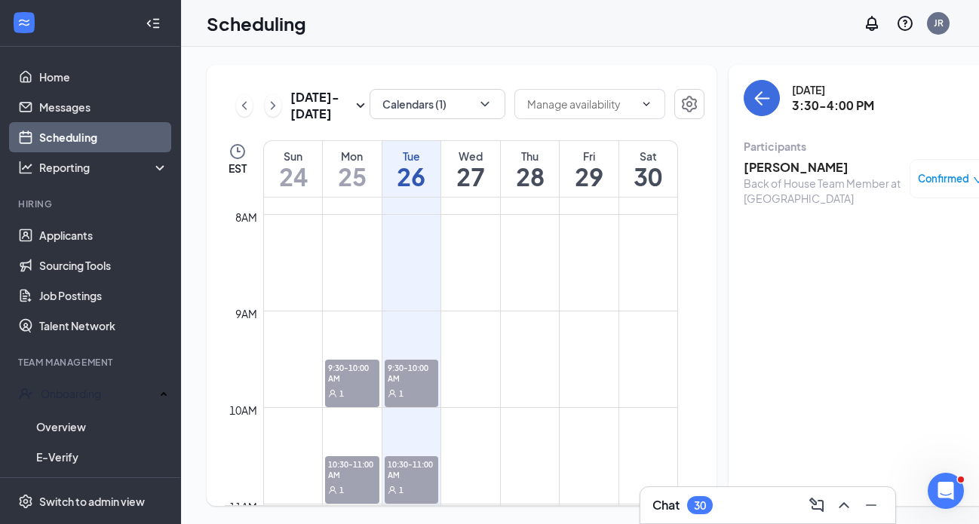
scroll to position [1101, 0]
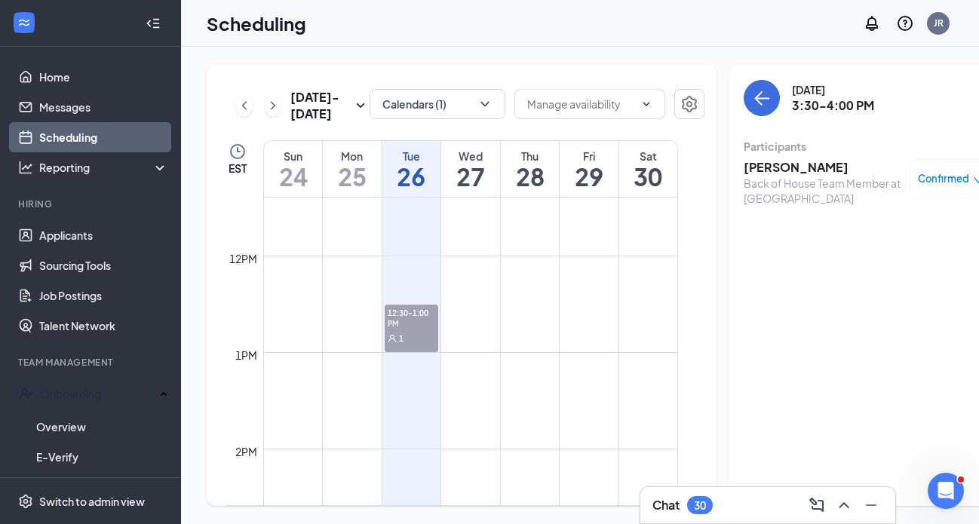
click at [425, 331] on span "12:30-1:00 PM" at bounding box center [412, 318] width 54 height 26
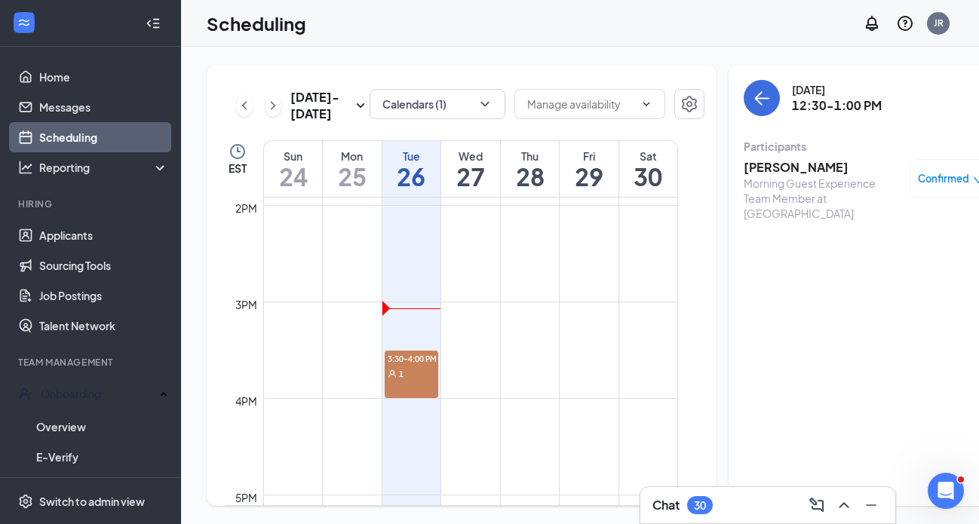
scroll to position [1469, 0]
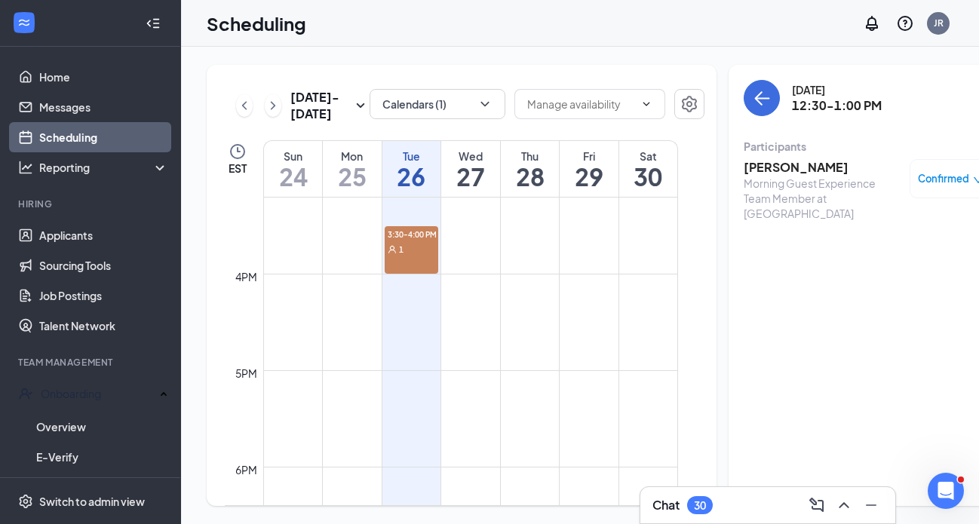
click at [417, 257] on div "1" at bounding box center [412, 248] width 54 height 15
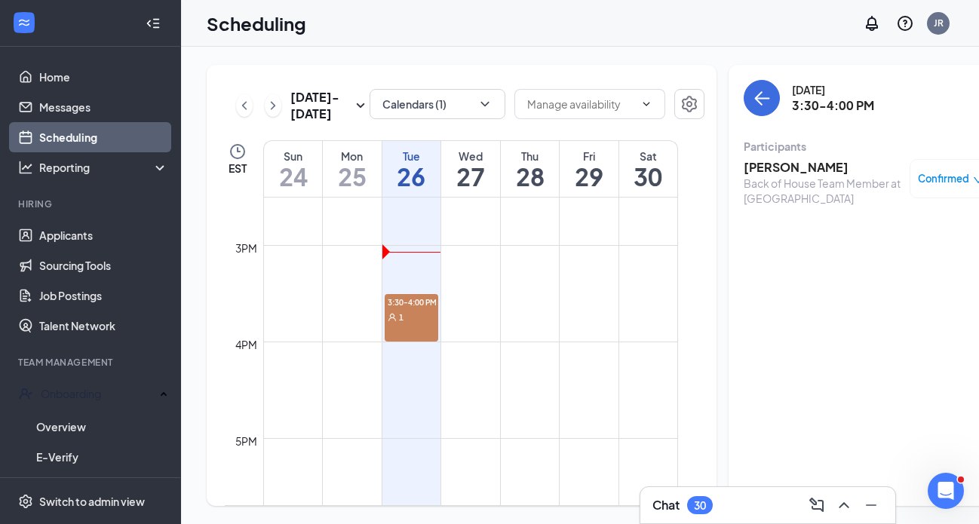
scroll to position [1414, 0]
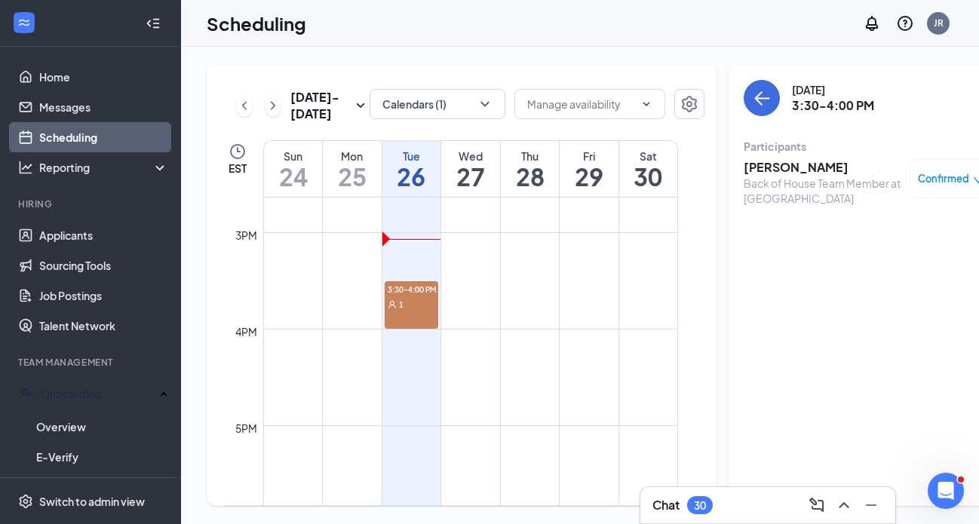
click at [918, 183] on span "Confirmed" at bounding box center [943, 178] width 51 height 15
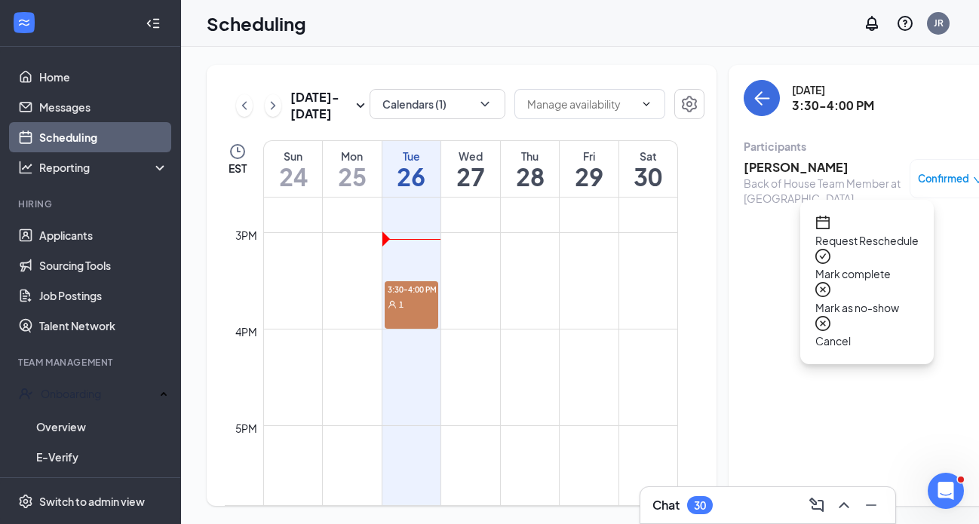
click at [859, 300] on span "Mark as no-show" at bounding box center [867, 308] width 103 height 17
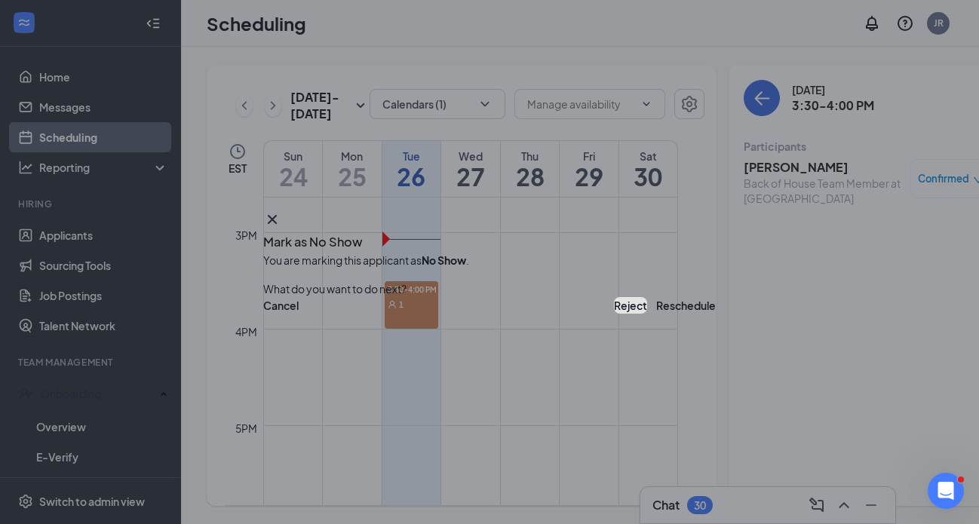
click at [614, 306] on button "Reject" at bounding box center [630, 305] width 33 height 17
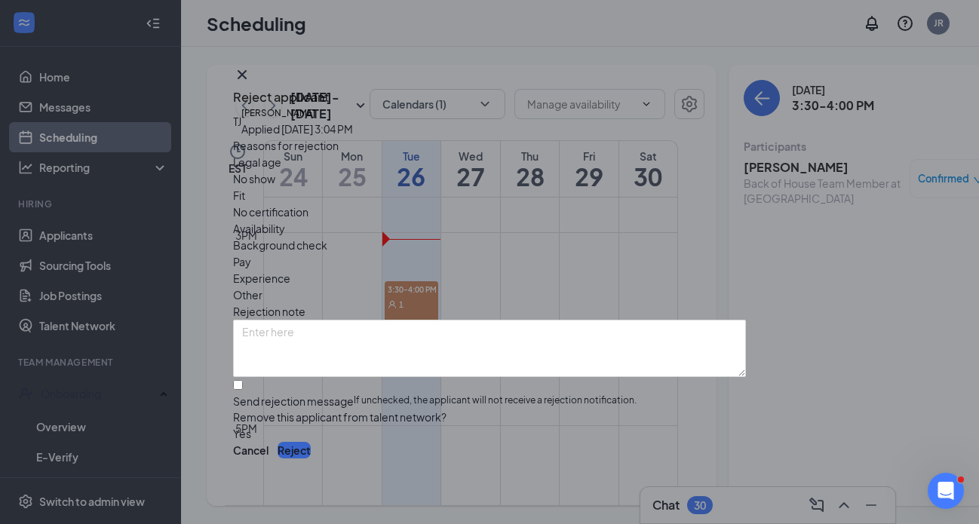
click at [311, 452] on button "Reject" at bounding box center [294, 450] width 33 height 17
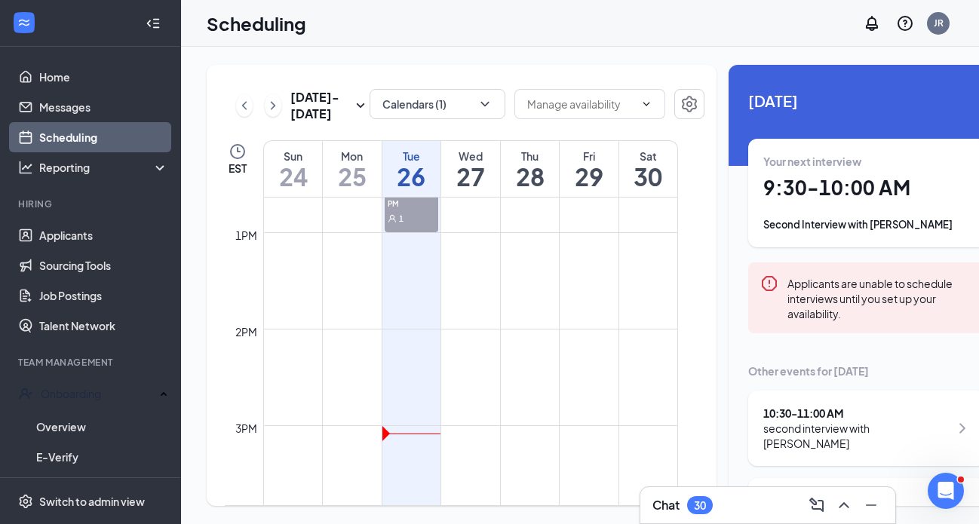
scroll to position [1224, 0]
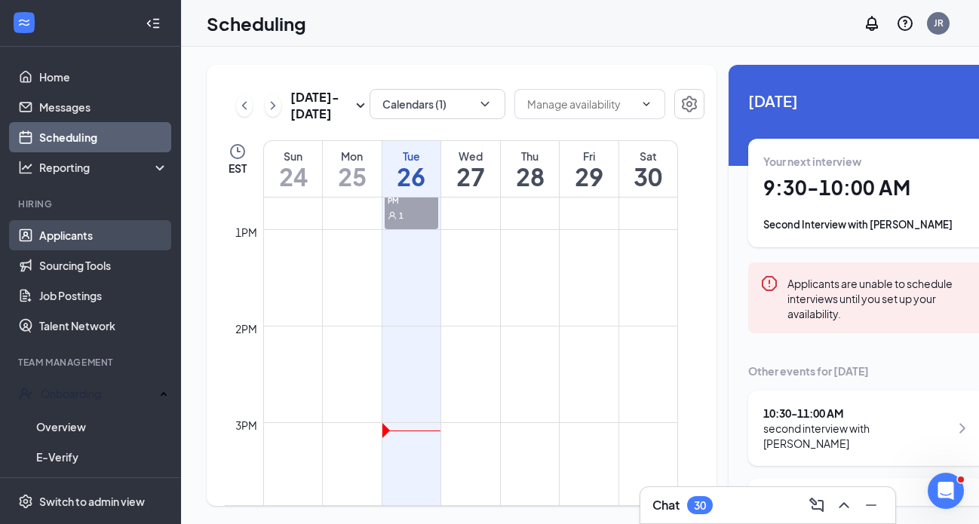
click at [96, 230] on link "Applicants" at bounding box center [103, 235] width 129 height 30
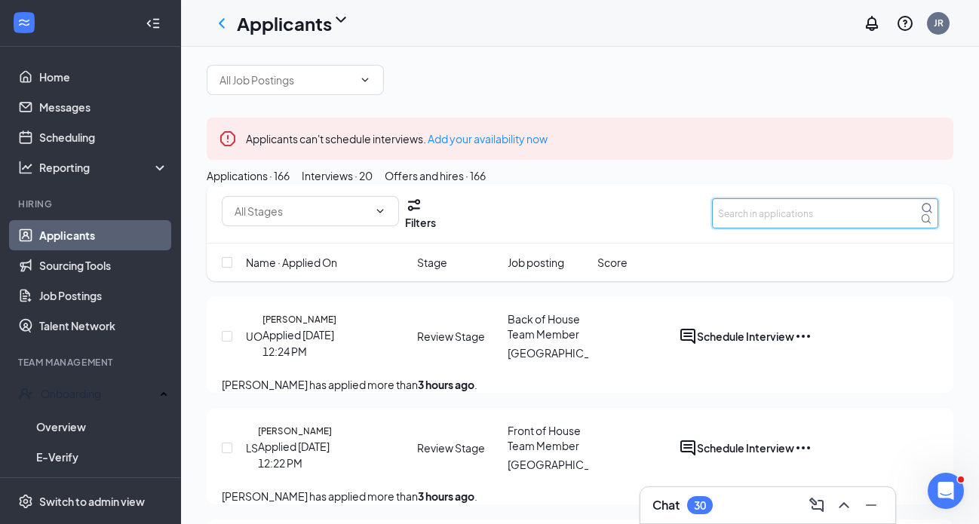
click at [752, 229] on input "text" at bounding box center [825, 213] width 226 height 30
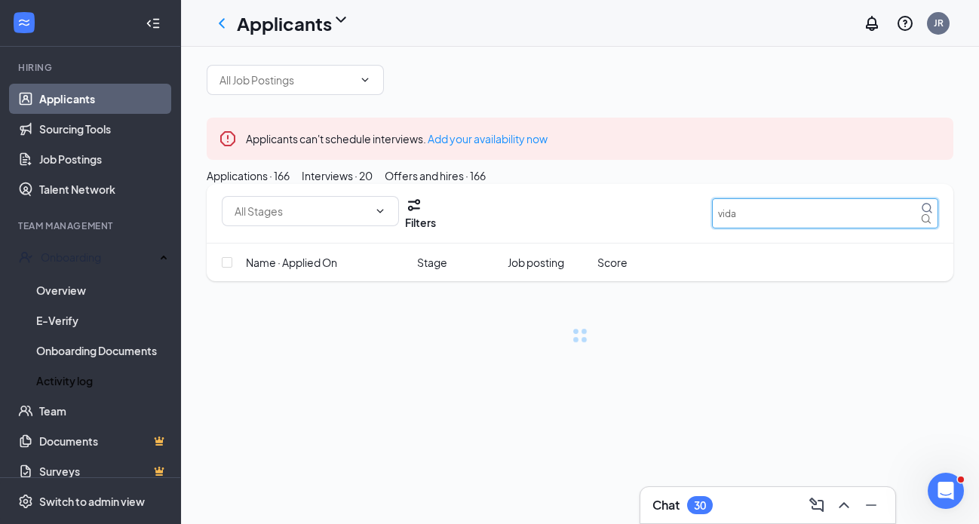
scroll to position [140, 0]
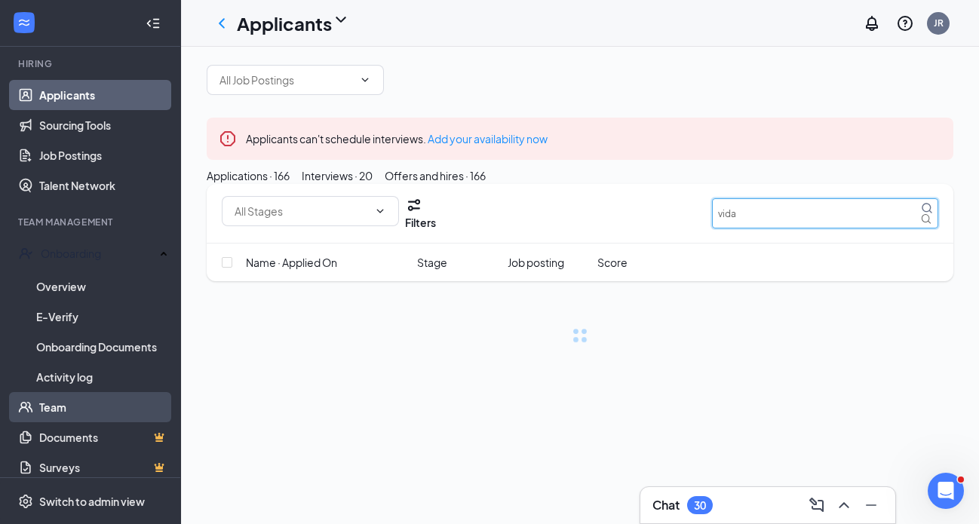
type input "vida"
click at [56, 404] on link "Team" at bounding box center [103, 407] width 129 height 30
